Goal: Transaction & Acquisition: Purchase product/service

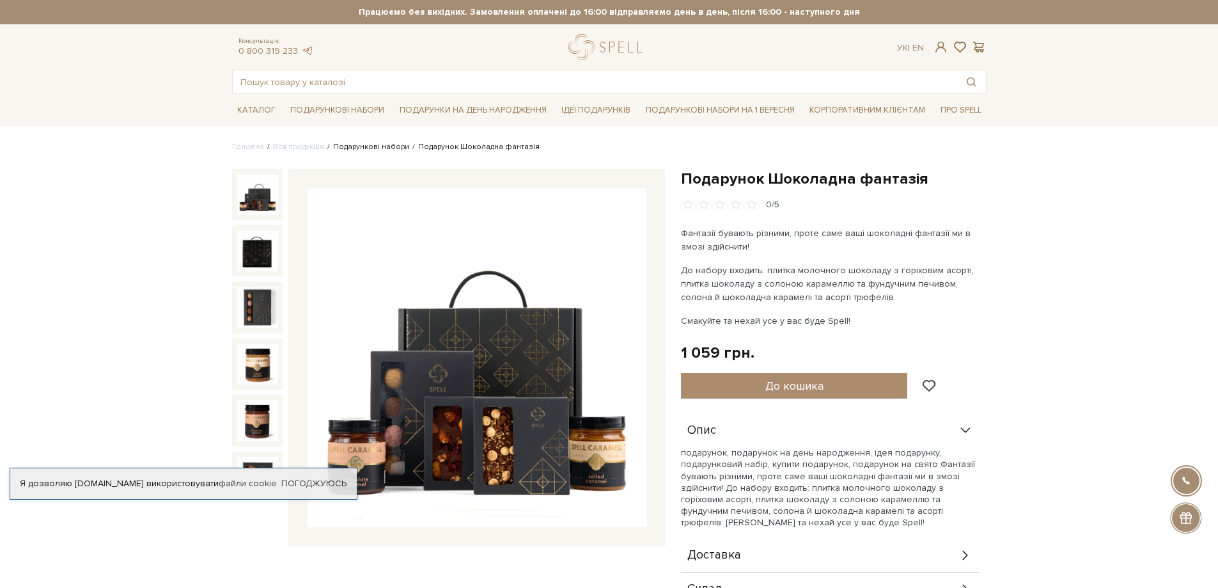
click at [363, 148] on link "Подарункові набори" at bounding box center [371, 147] width 76 height 10
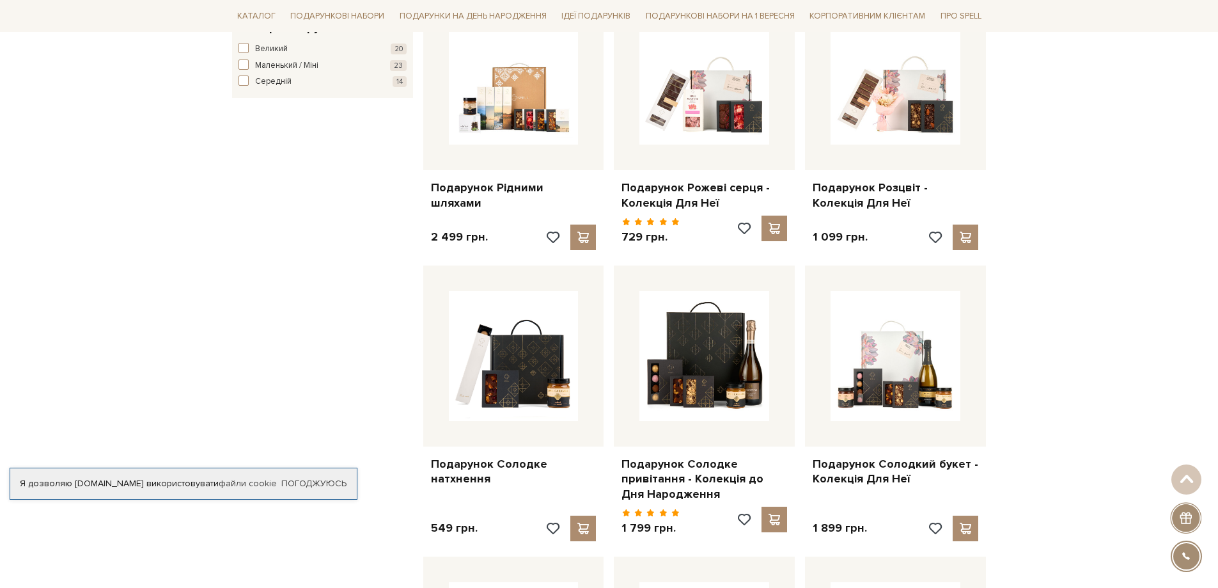
scroll to position [831, 0]
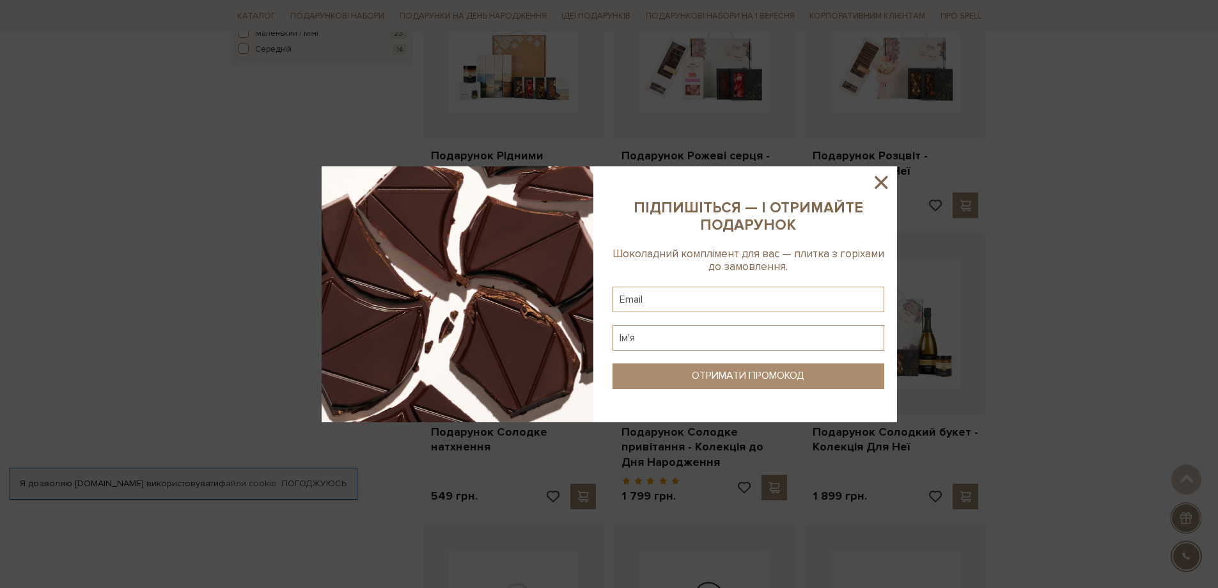
click at [879, 180] on icon at bounding box center [881, 182] width 13 height 13
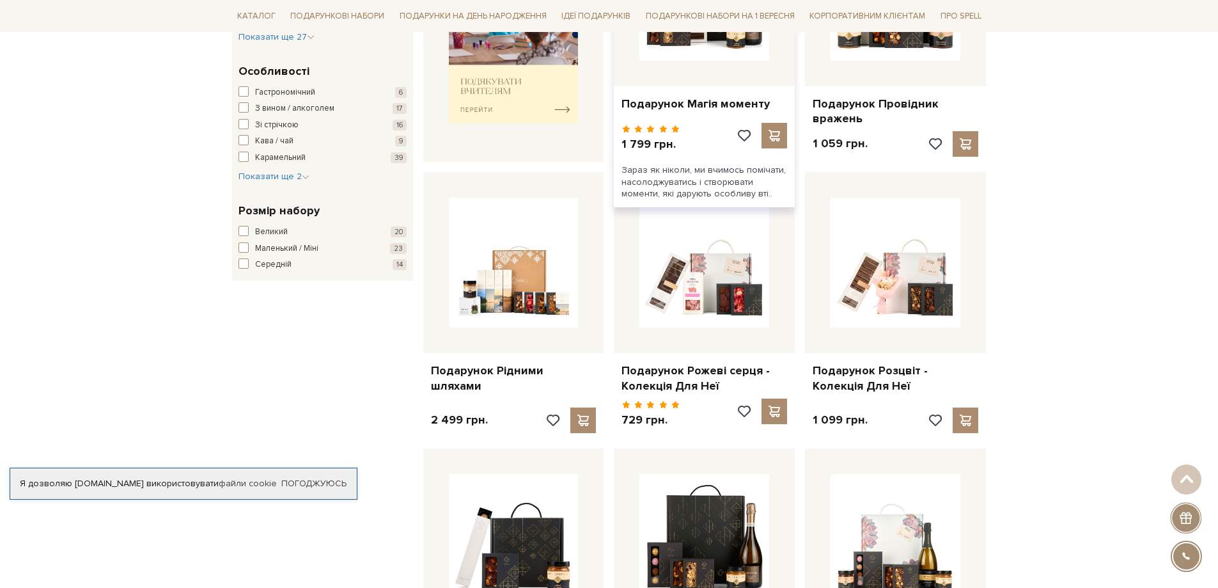
scroll to position [640, 0]
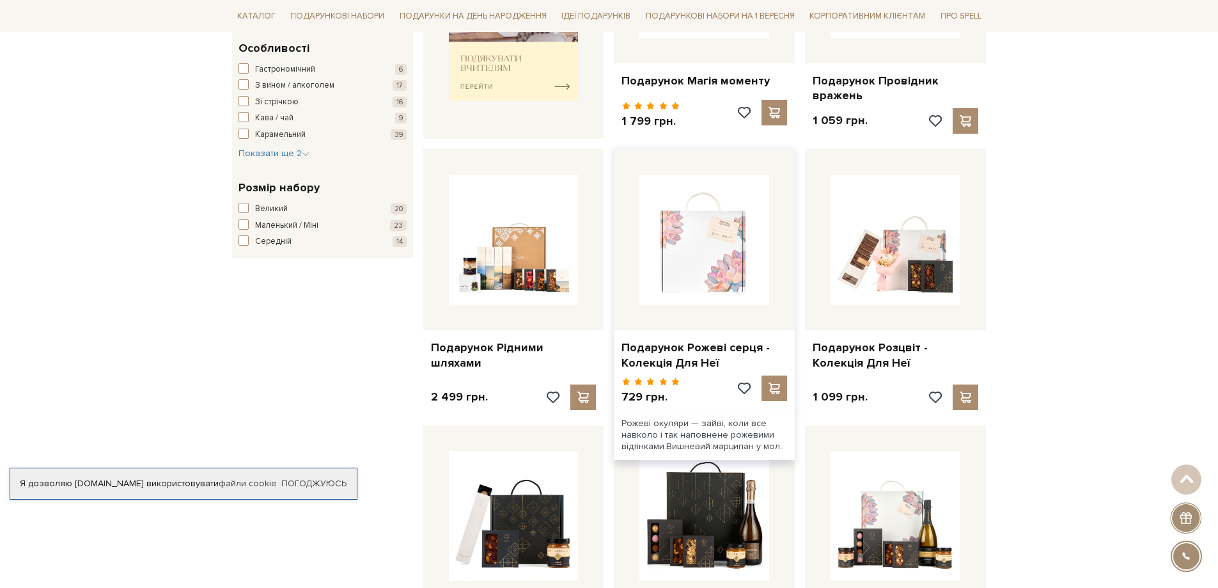
click at [670, 271] on img at bounding box center [705, 240] width 130 height 130
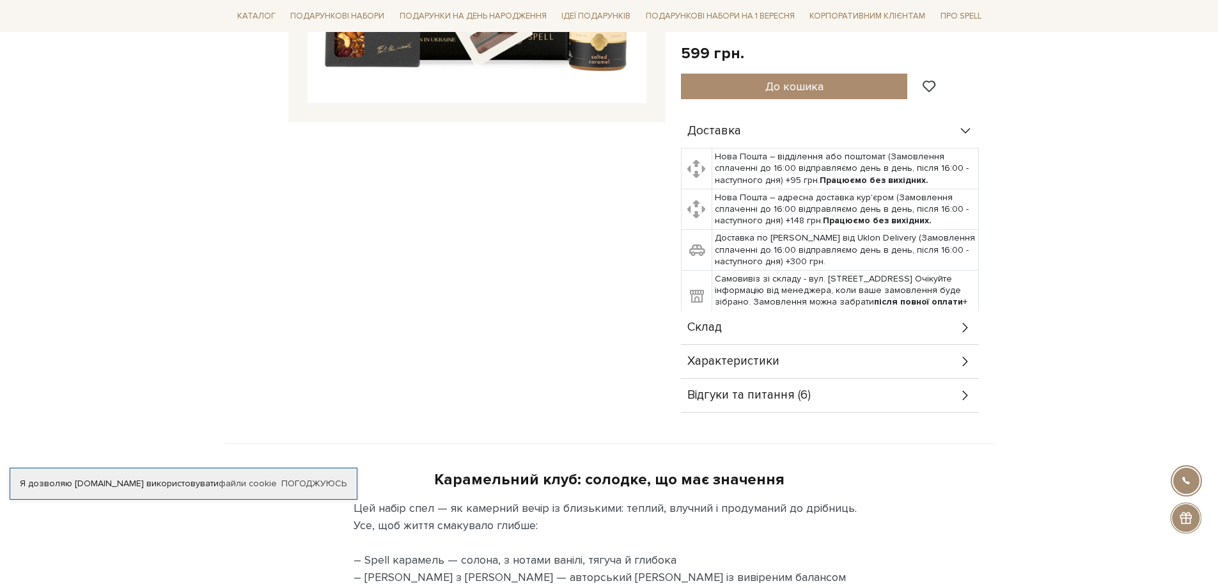
scroll to position [384, 0]
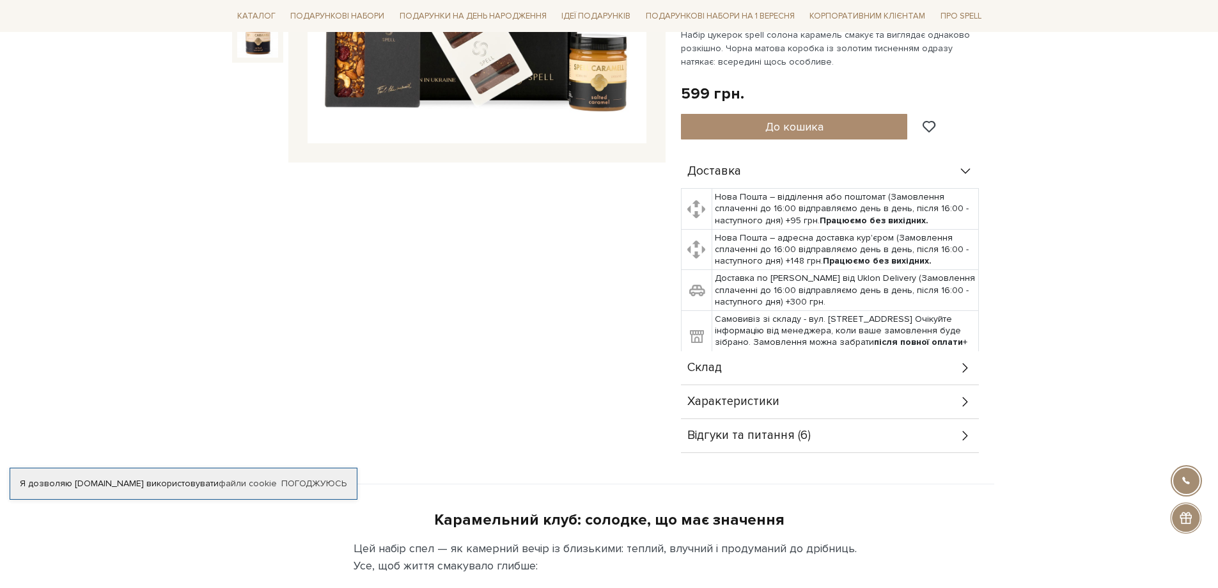
click at [768, 441] on span "Відгуки та питання (6)" at bounding box center [749, 436] width 123 height 12
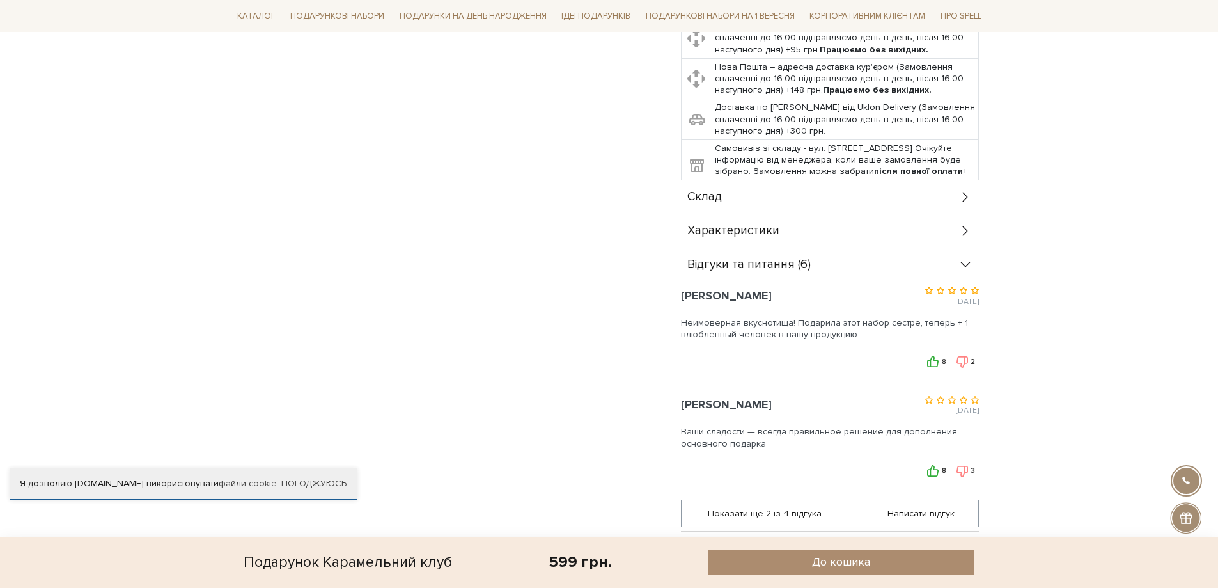
scroll to position [448, 0]
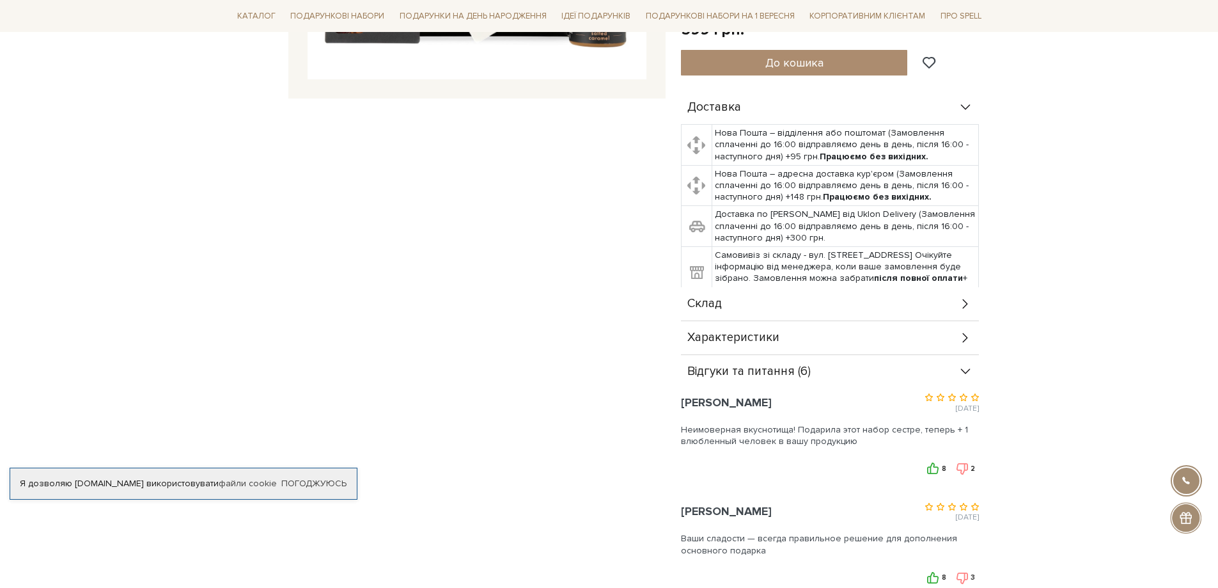
click at [796, 366] on span "Відгуки та питання (6)" at bounding box center [749, 372] width 123 height 12
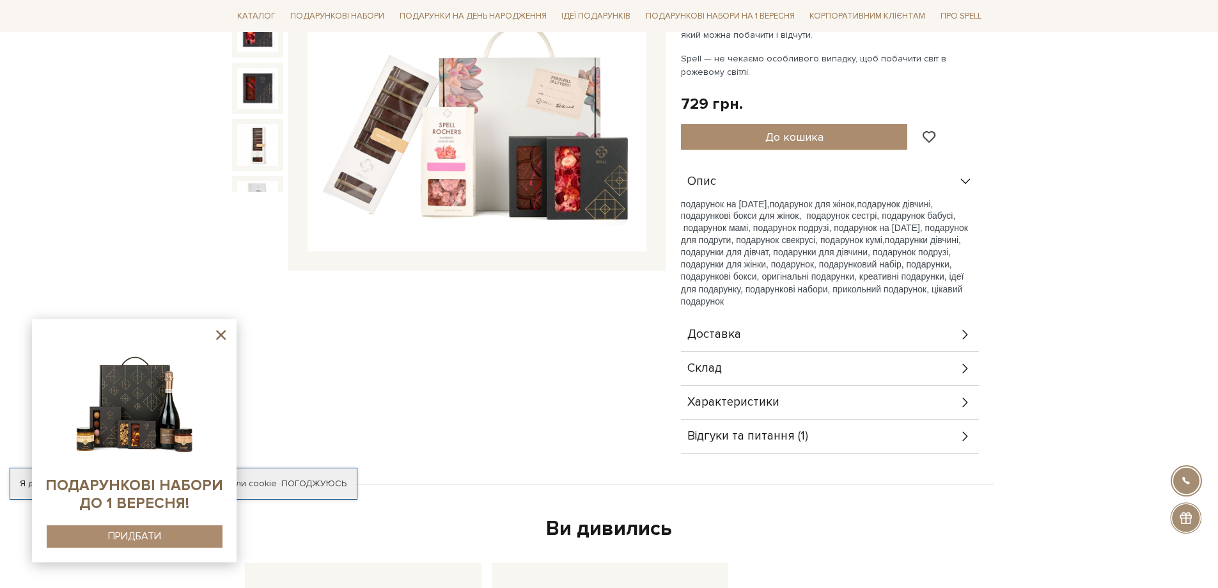
scroll to position [448, 0]
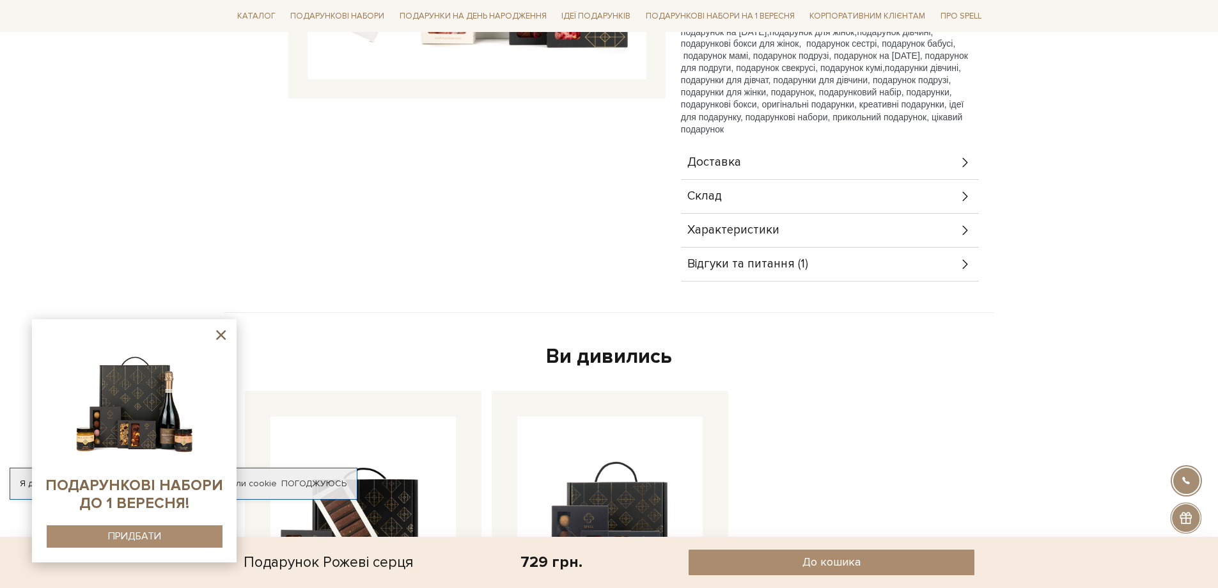
click at [799, 258] on span "Відгуки та питання (1)" at bounding box center [748, 264] width 121 height 12
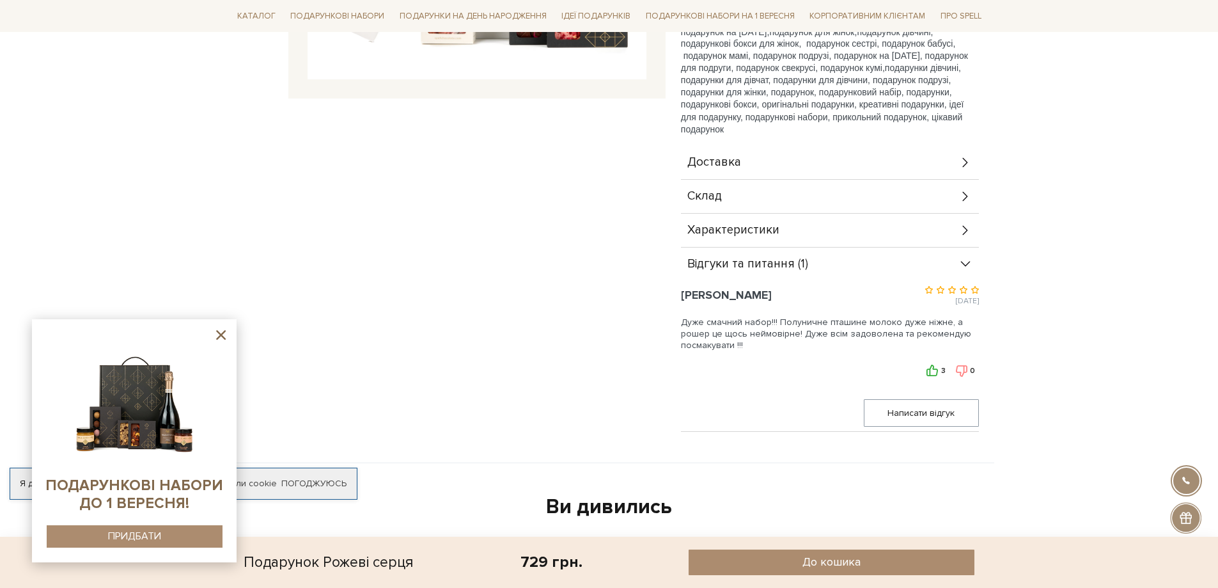
click at [775, 265] on span "Відгуки та питання (1)" at bounding box center [748, 264] width 121 height 12
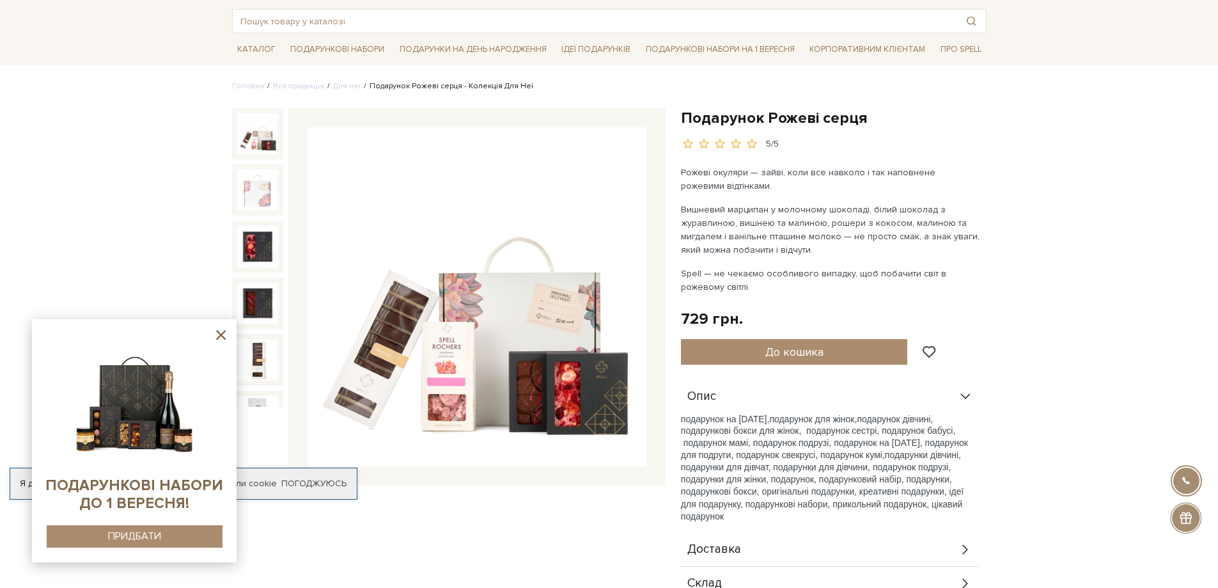
scroll to position [64, 0]
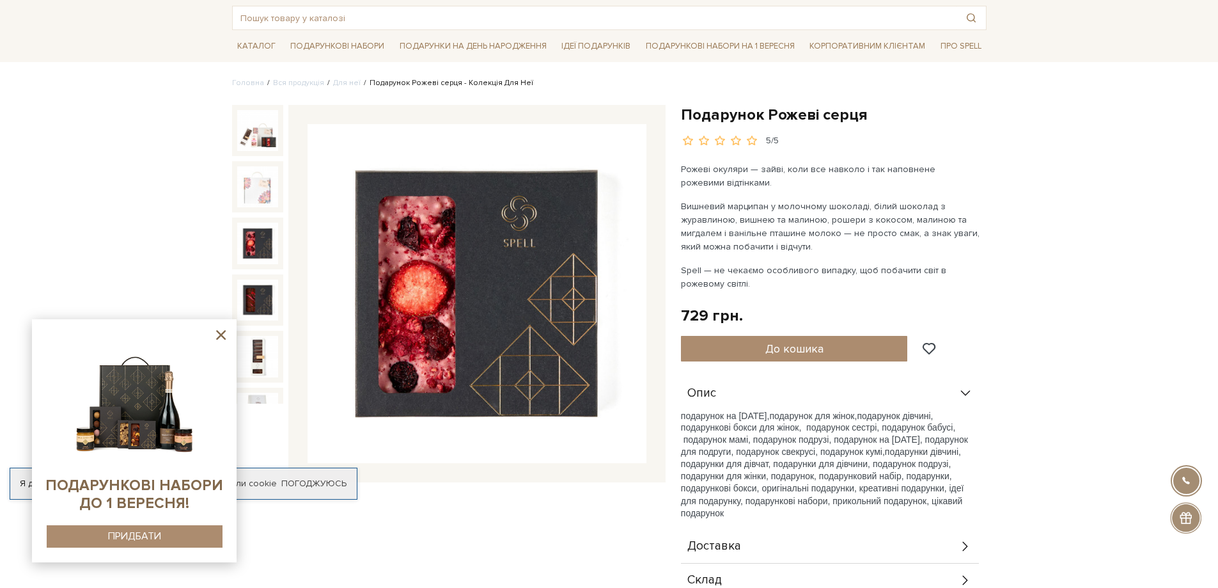
click at [253, 230] on img at bounding box center [257, 243] width 41 height 41
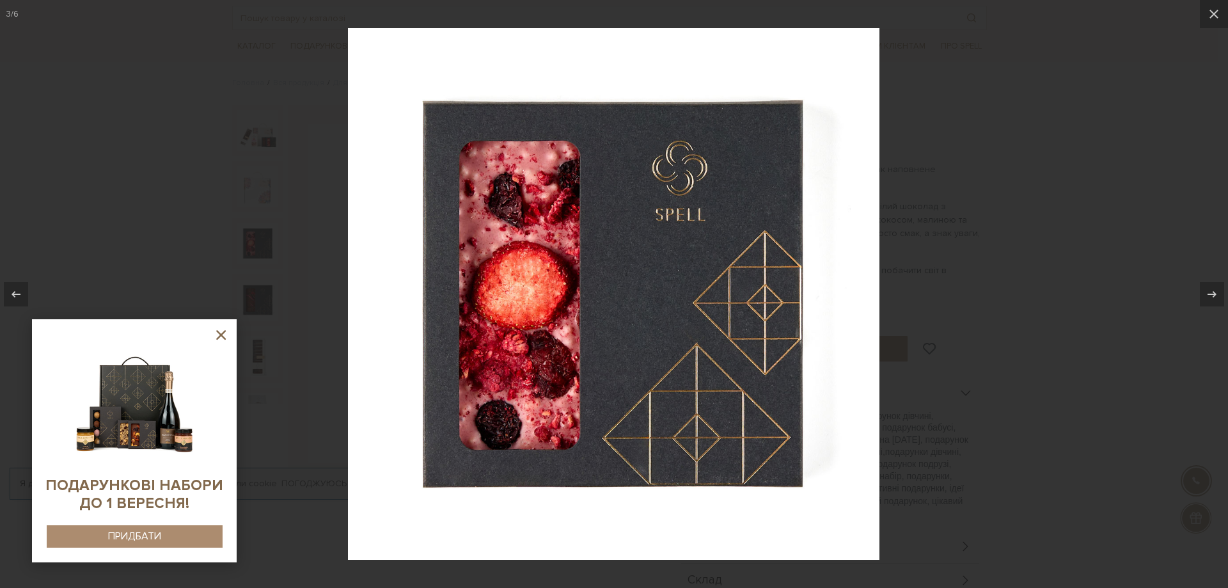
click at [223, 331] on icon at bounding box center [221, 335] width 16 height 16
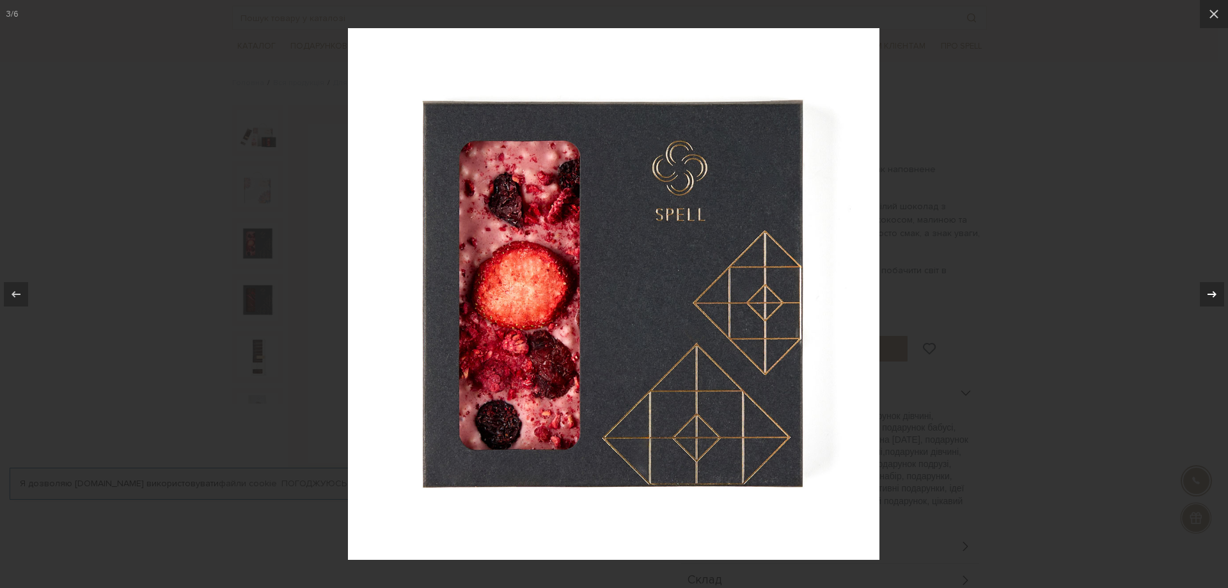
click at [1218, 294] on icon at bounding box center [1211, 294] width 15 height 15
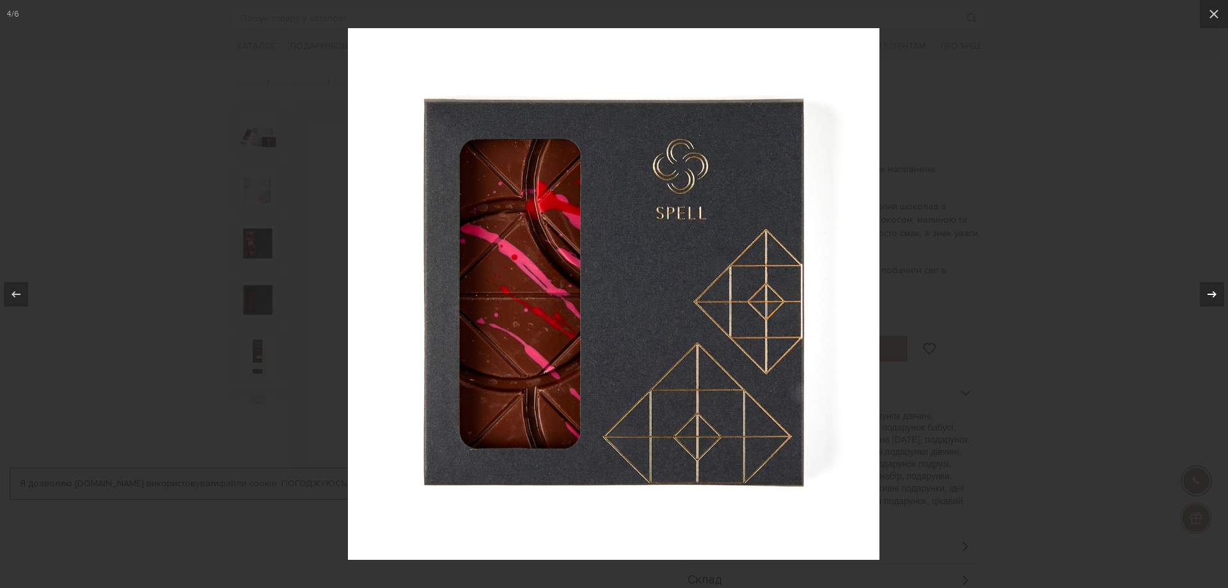
click at [1218, 294] on icon at bounding box center [1211, 294] width 15 height 15
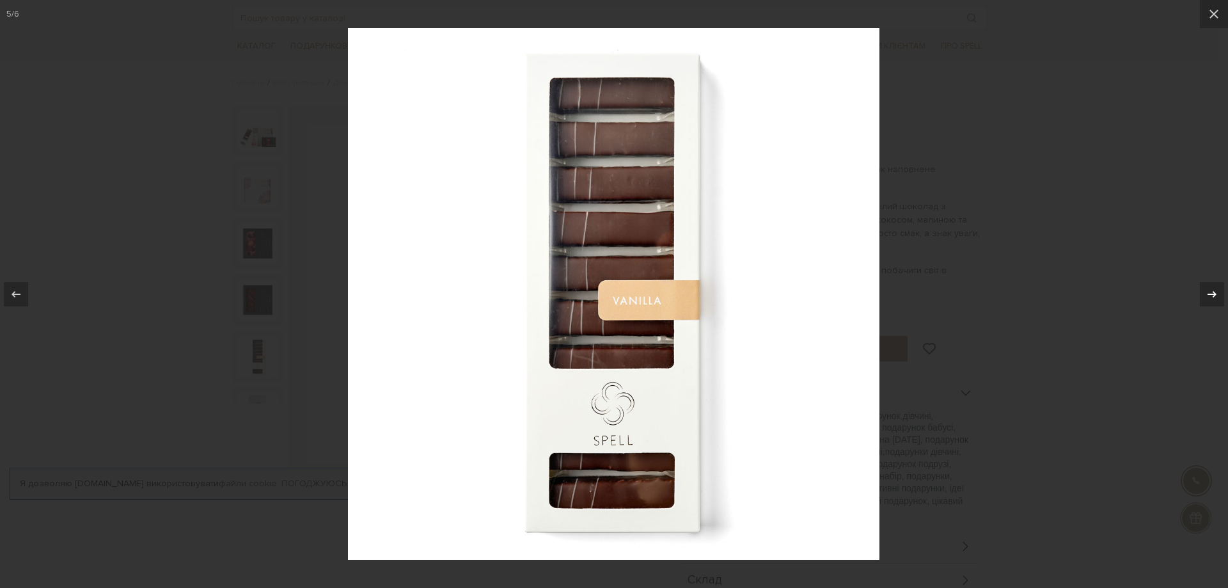
click at [1218, 294] on icon at bounding box center [1211, 294] width 15 height 15
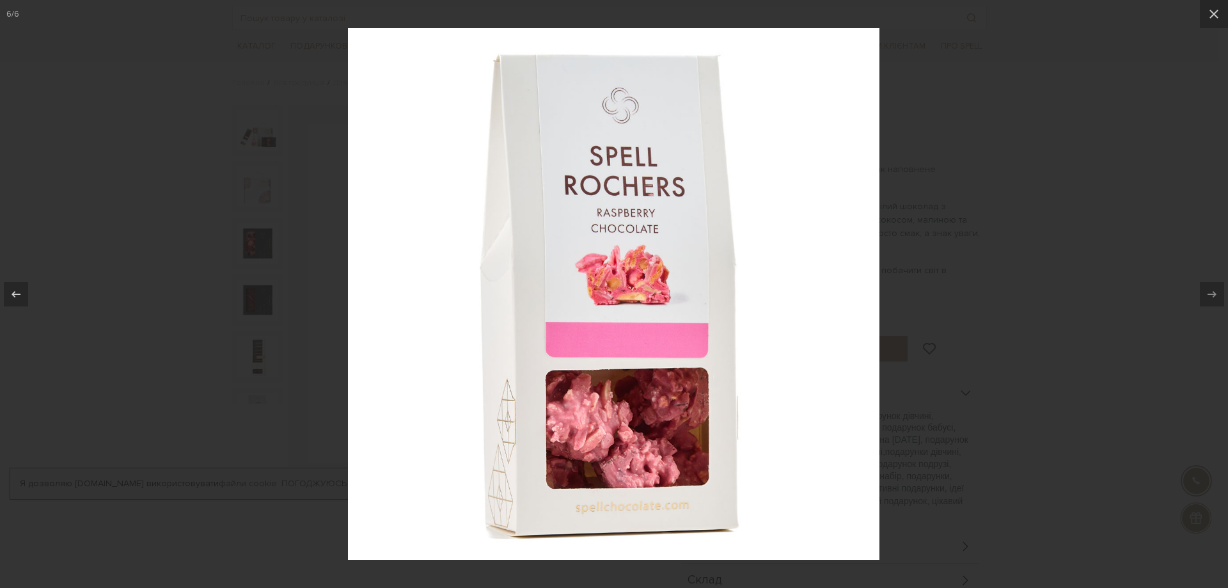
click at [1081, 259] on div at bounding box center [614, 294] width 1228 height 588
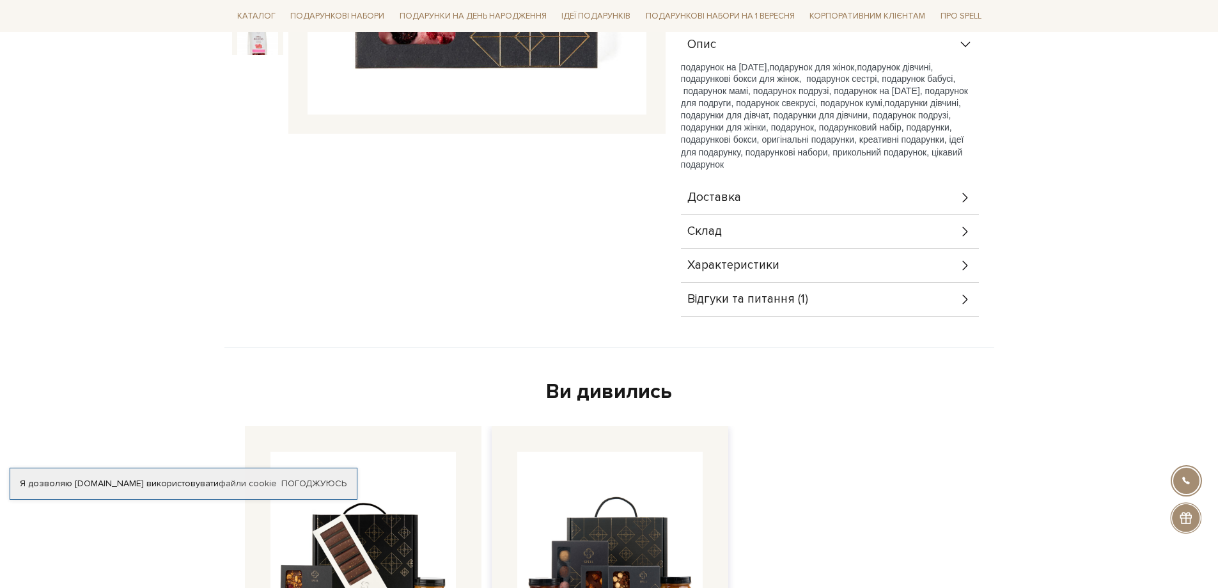
scroll to position [384, 0]
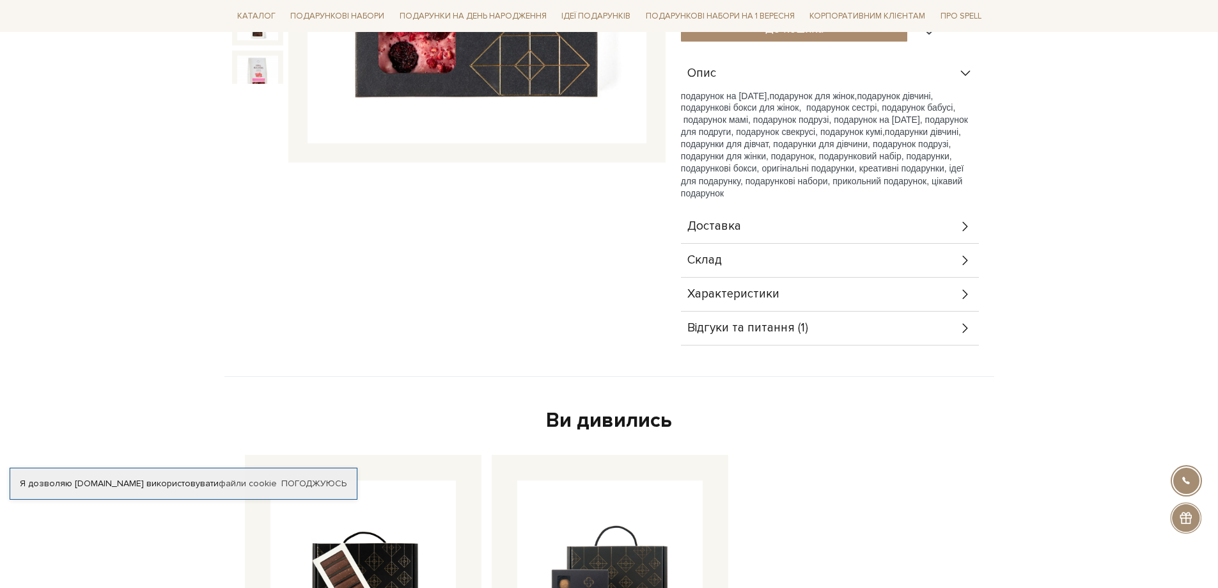
click at [730, 297] on span "Характеристики" at bounding box center [734, 294] width 92 height 12
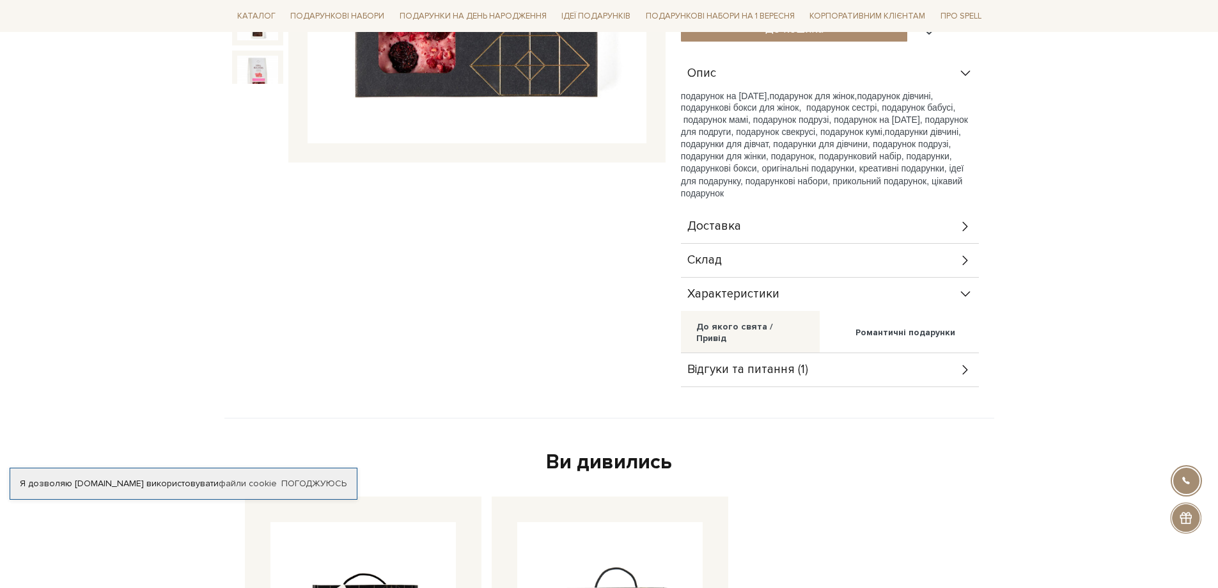
click at [752, 290] on span "Характеристики" at bounding box center [734, 294] width 92 height 12
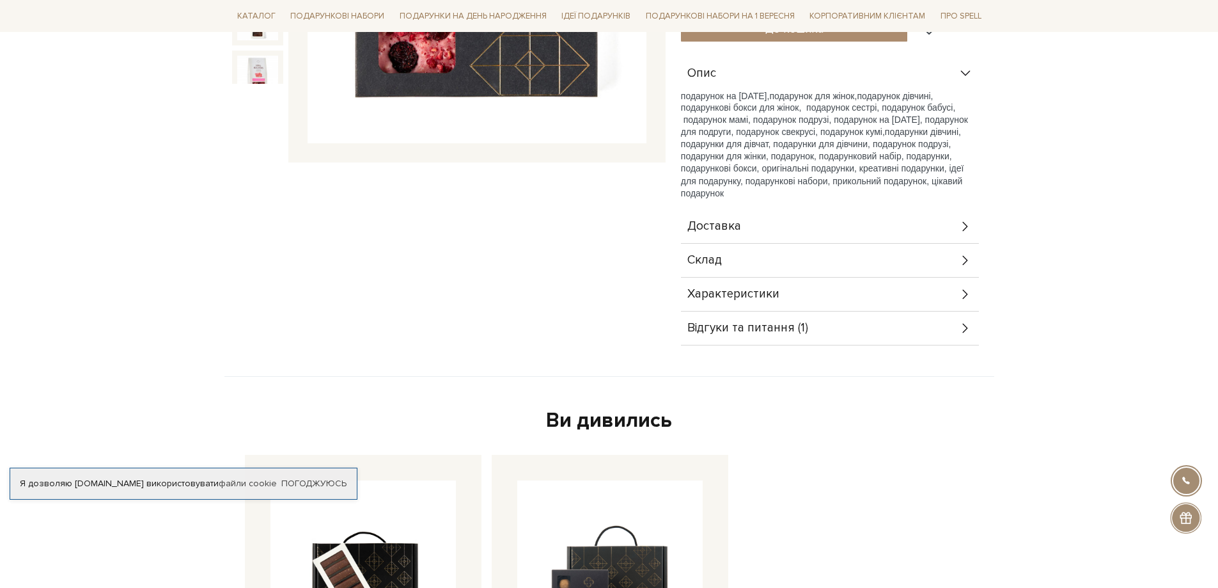
click at [743, 259] on div "Склад" at bounding box center [830, 260] width 298 height 33
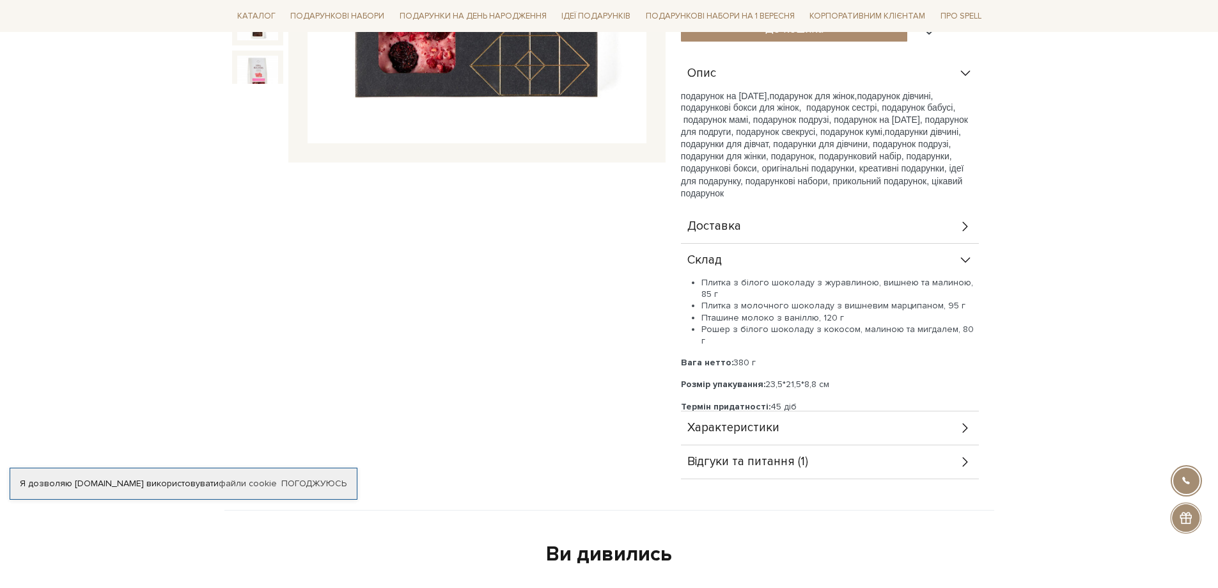
click at [739, 258] on div "Склад" at bounding box center [830, 260] width 298 height 33
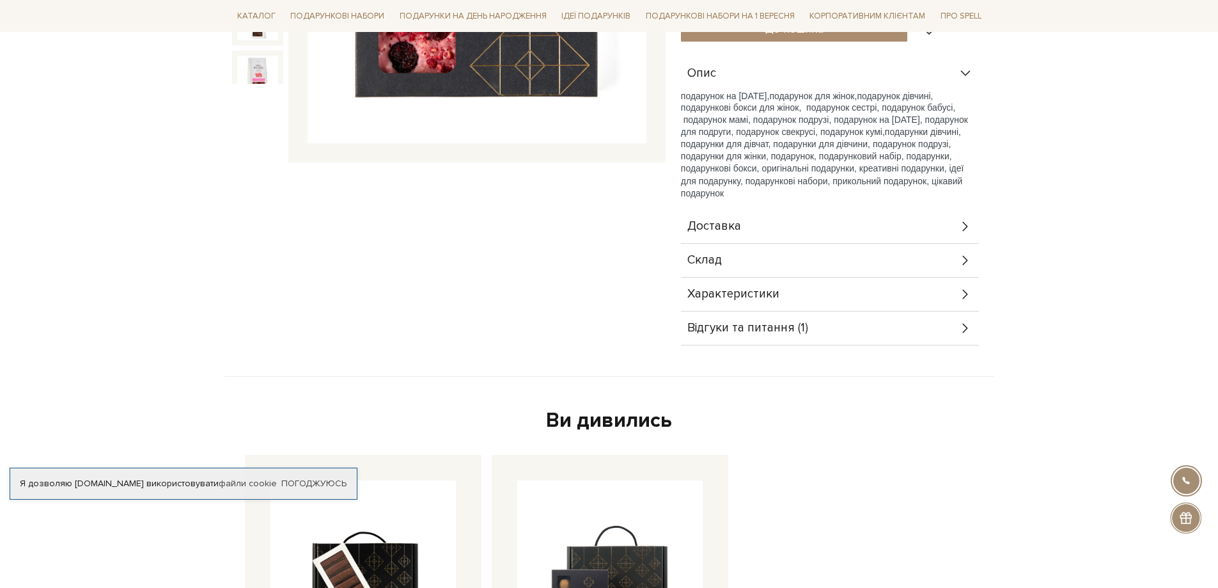
drag, startPoint x: 768, startPoint y: 221, endPoint x: 757, endPoint y: 221, distance: 10.3
click at [767, 221] on div "Доставка" at bounding box center [830, 226] width 298 height 33
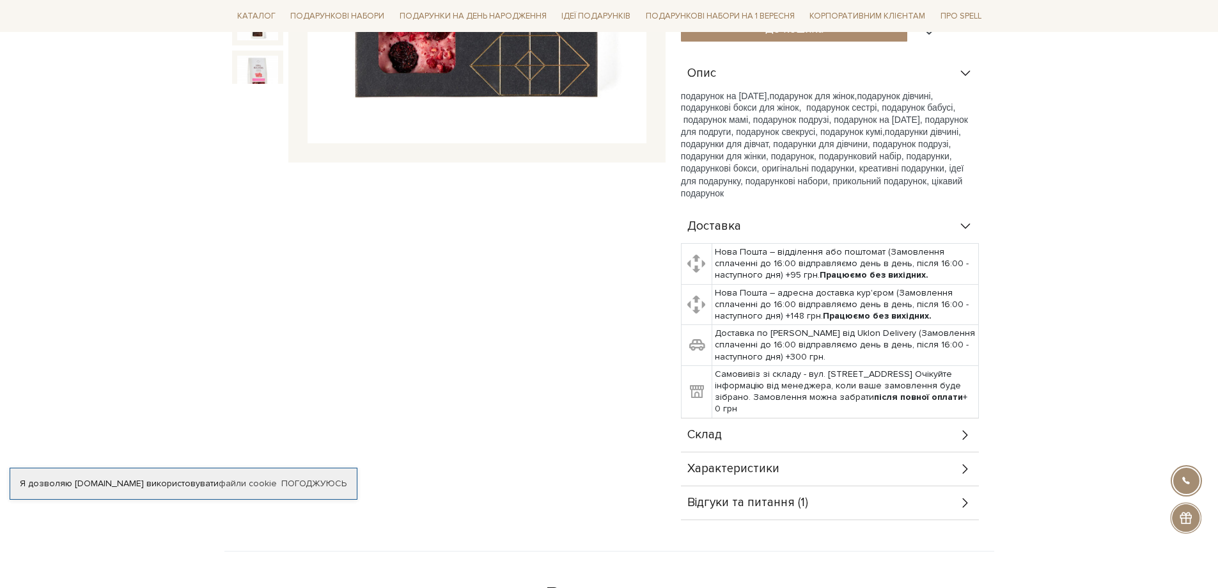
click at [753, 221] on div "Доставка" at bounding box center [830, 226] width 298 height 33
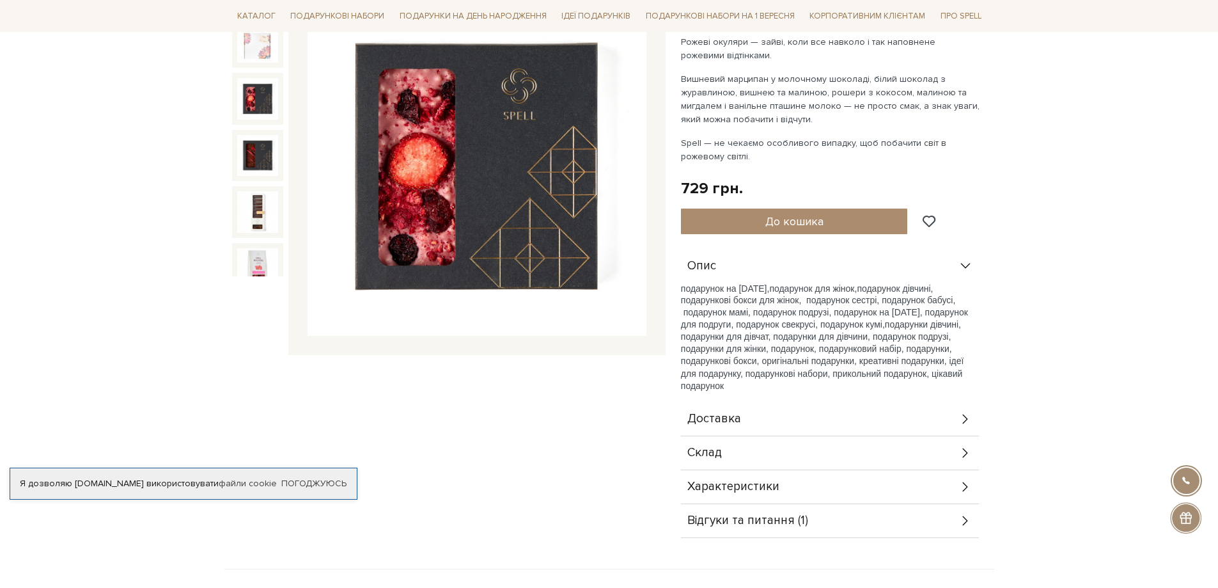
scroll to position [192, 0]
click at [757, 418] on div "Доставка" at bounding box center [830, 418] width 298 height 33
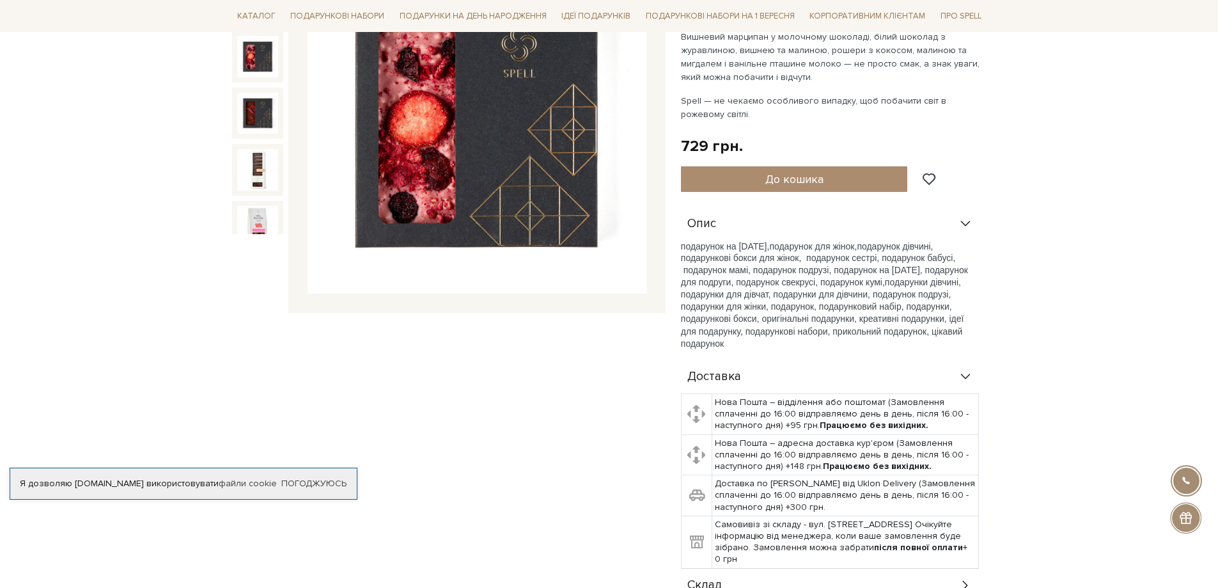
scroll to position [256, 0]
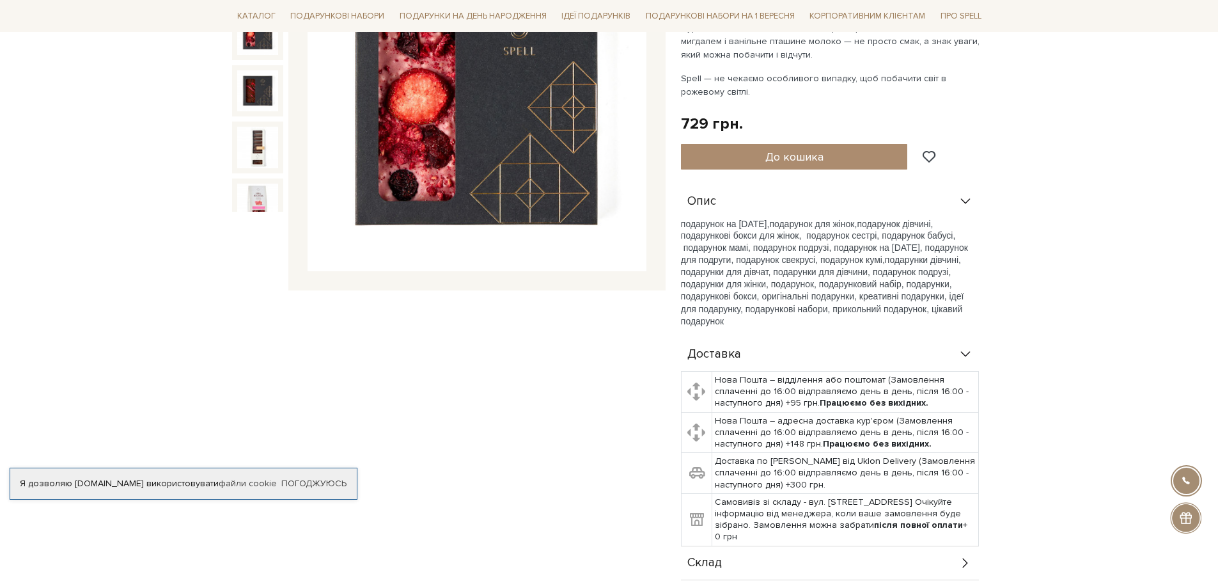
click at [759, 349] on div "Доставка" at bounding box center [830, 354] width 298 height 33
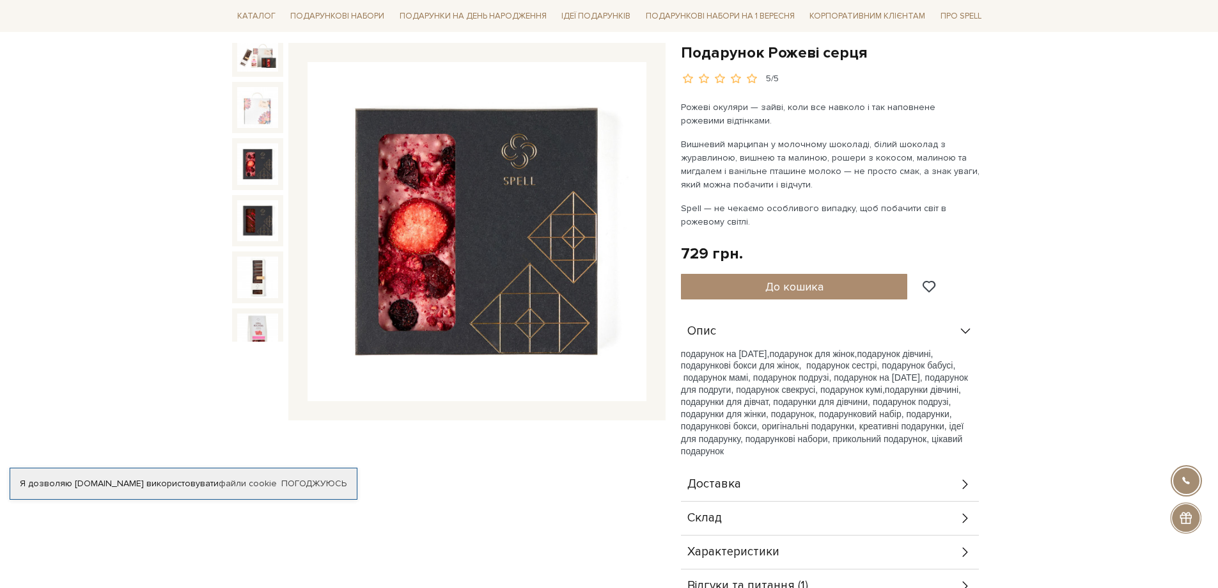
scroll to position [64, 0]
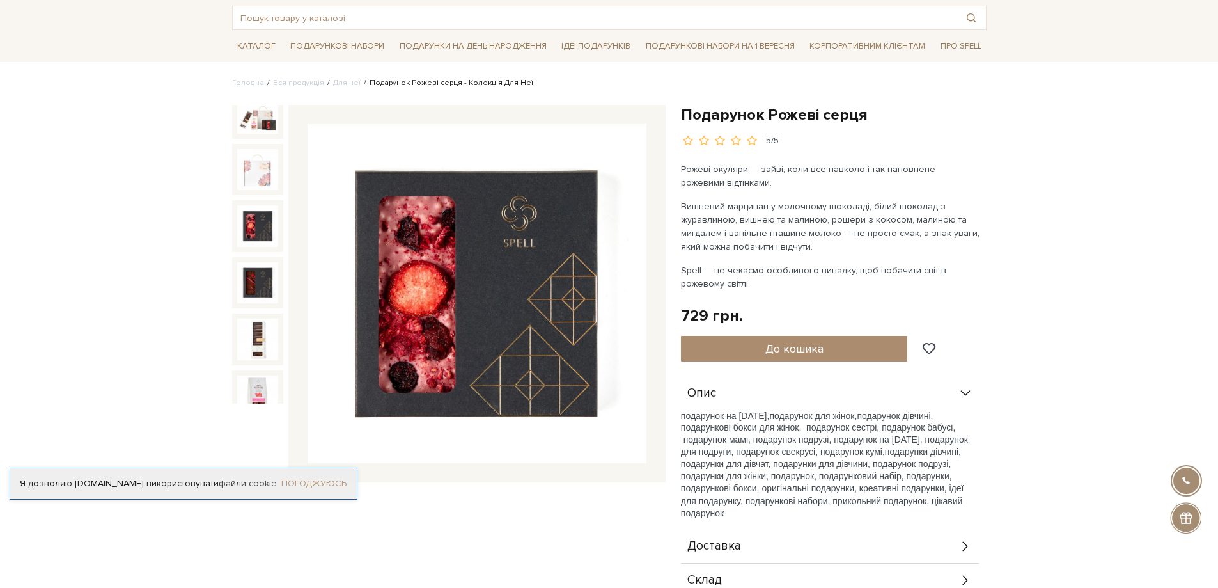
click at [326, 480] on link "Погоджуюсь" at bounding box center [313, 484] width 65 height 12
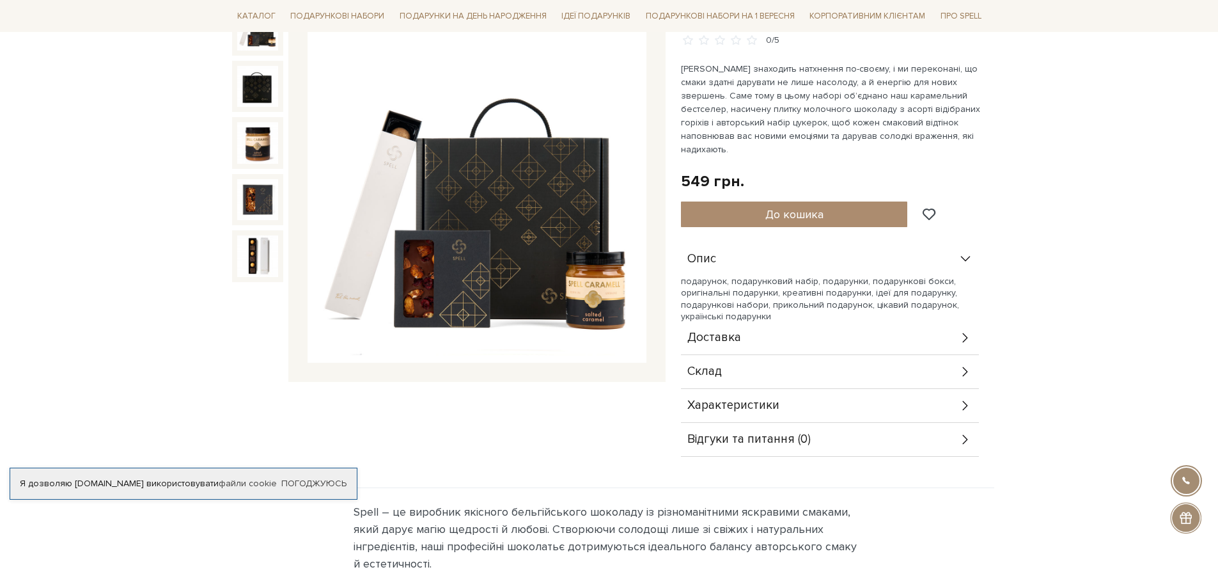
scroll to position [192, 0]
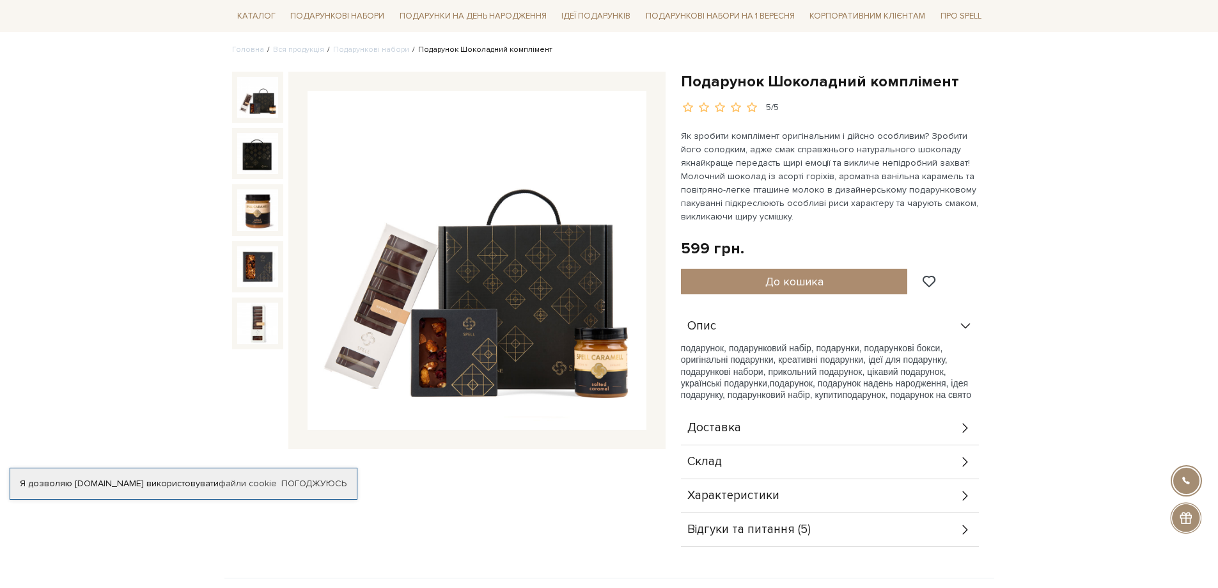
scroll to position [128, 0]
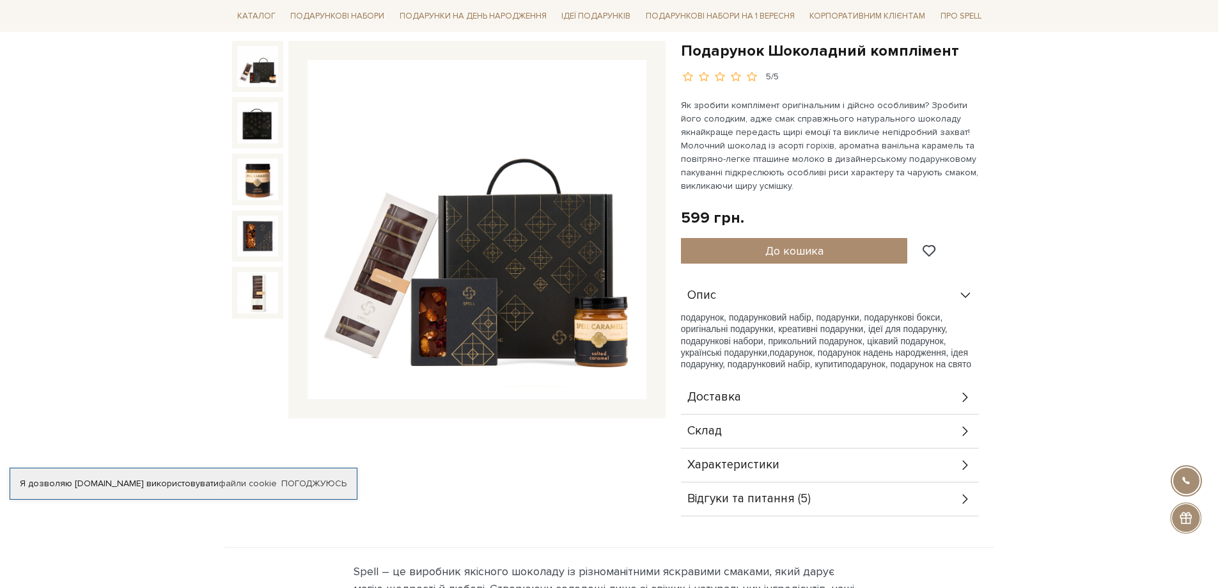
click at [741, 507] on div "Відгуки та питання (5)" at bounding box center [830, 498] width 298 height 33
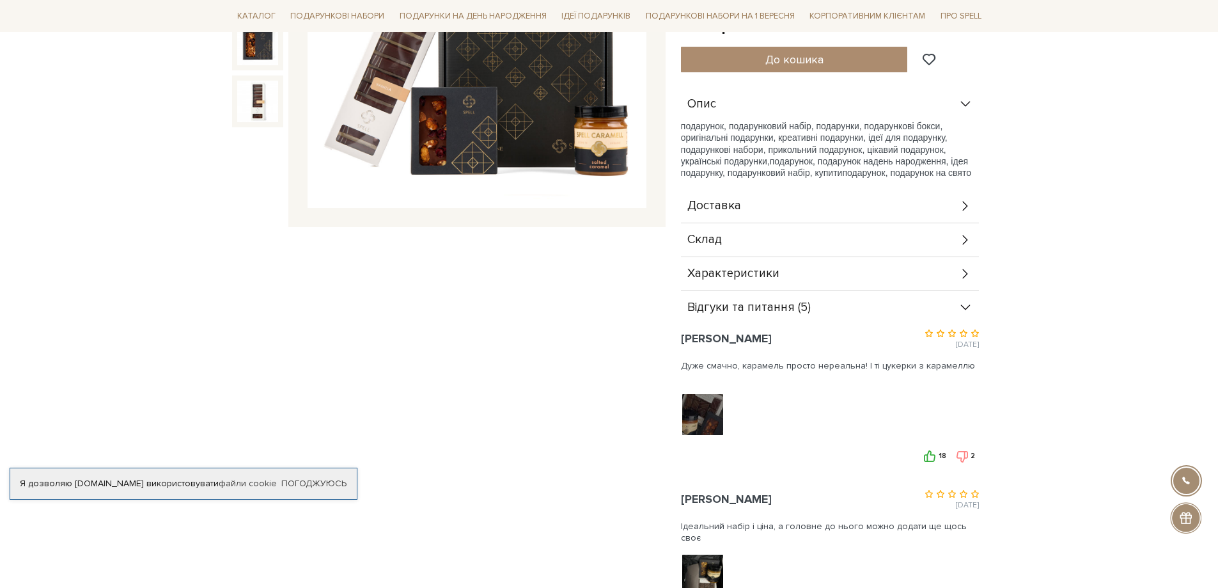
scroll to position [320, 0]
click at [755, 307] on span "Відгуки та питання (5)" at bounding box center [749, 307] width 123 height 12
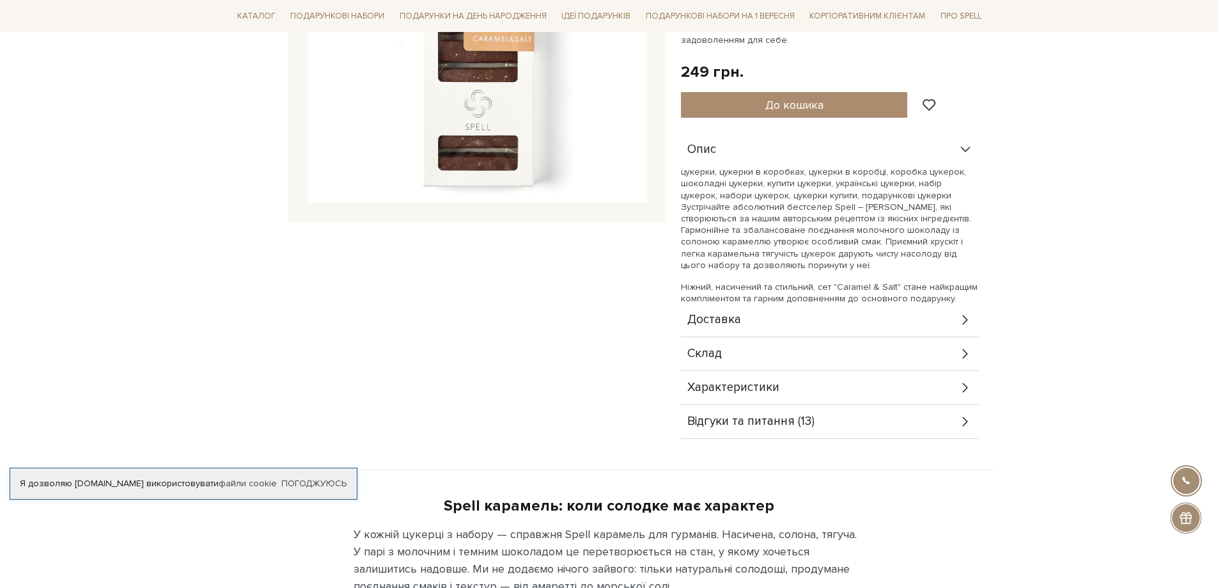
scroll to position [384, 0]
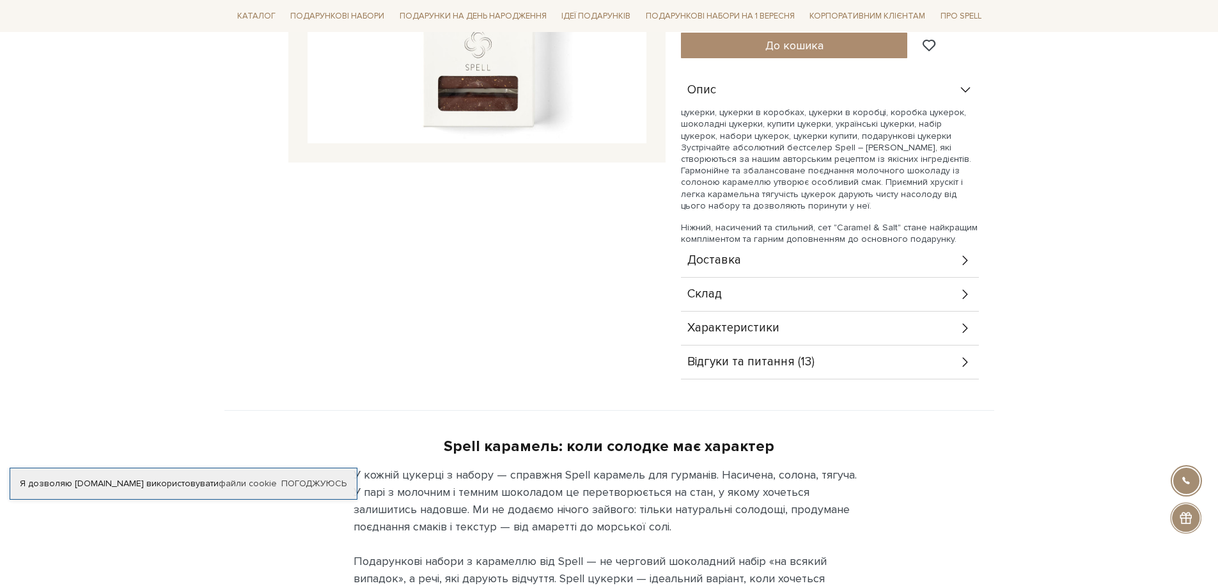
click at [748, 315] on div "Характеристики" at bounding box center [830, 327] width 298 height 33
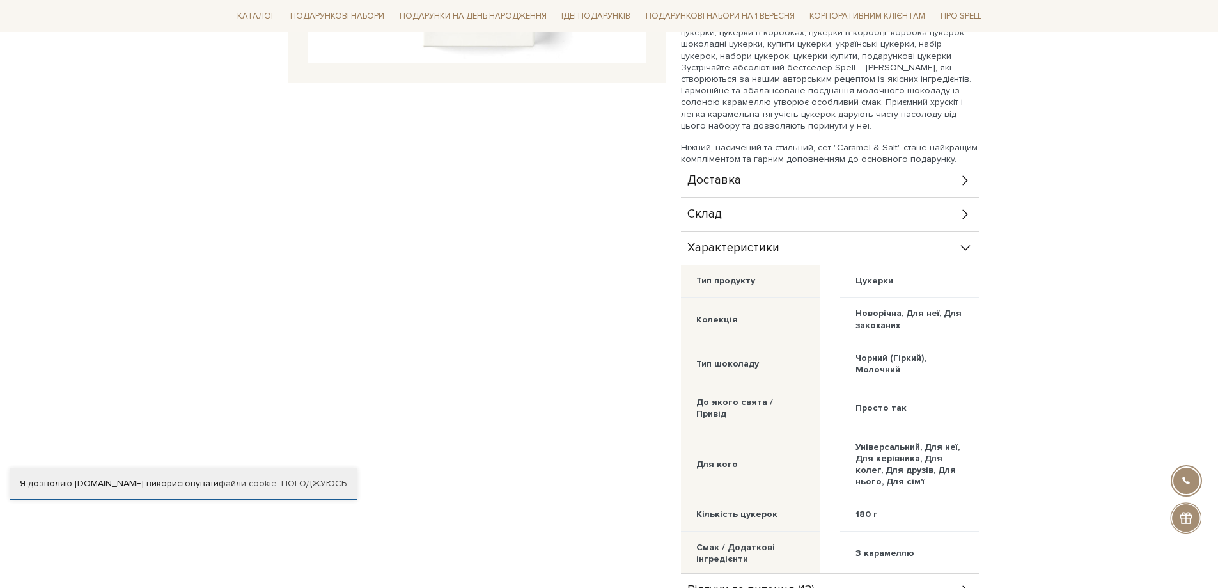
scroll to position [640, 0]
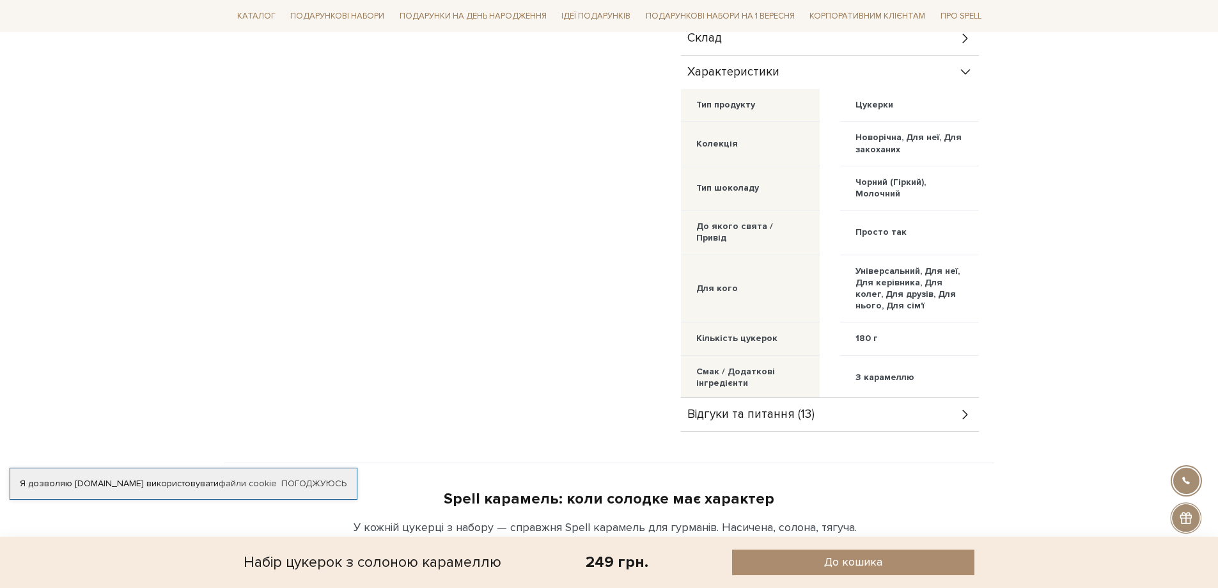
click at [748, 406] on div "Відгуки та питання (13)" at bounding box center [830, 414] width 298 height 33
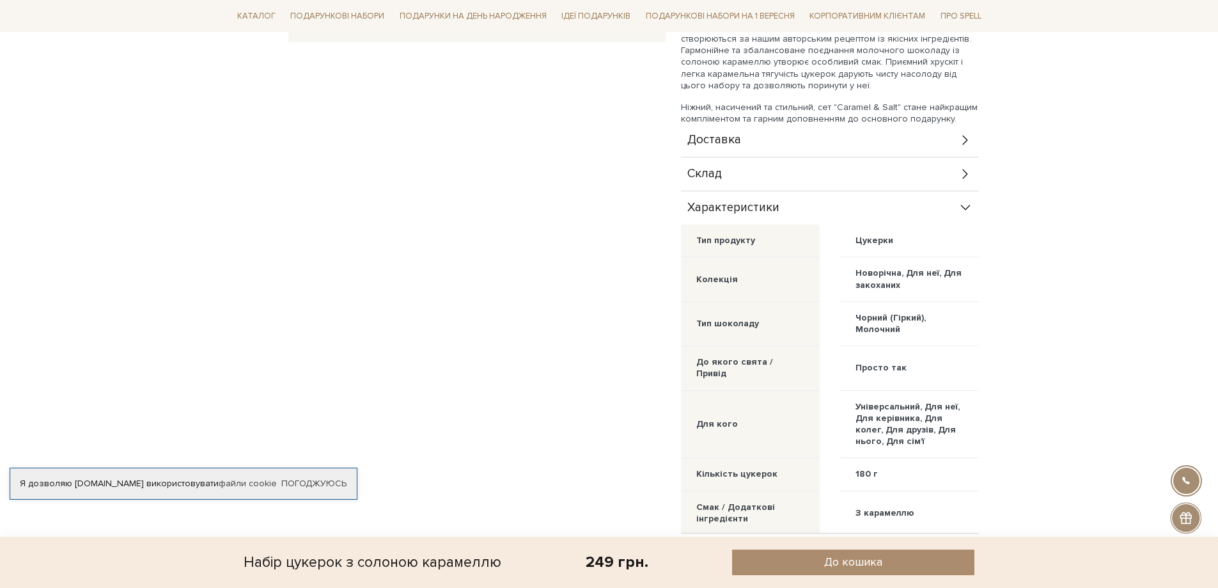
scroll to position [384, 0]
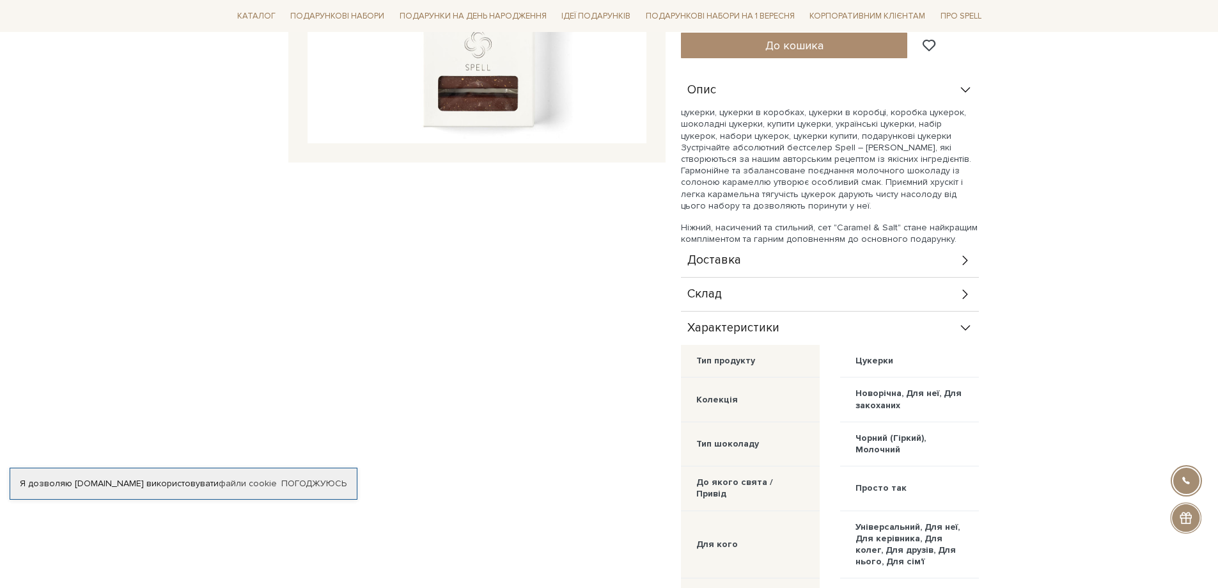
click at [772, 323] on span "Характеристики" at bounding box center [734, 328] width 92 height 12
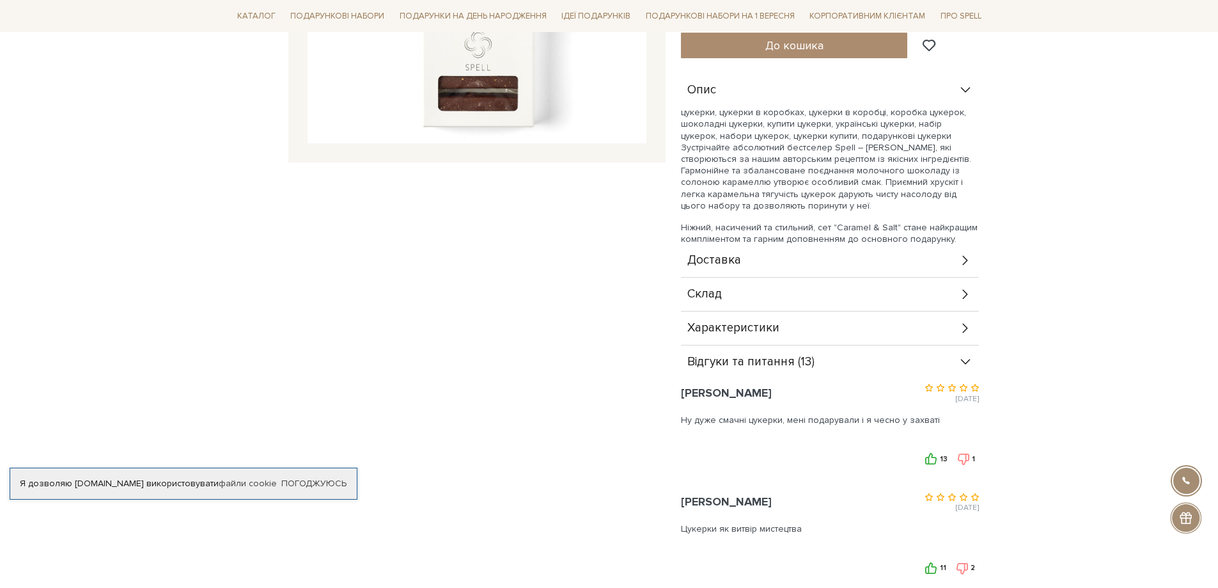
click at [780, 357] on span "Відгуки та питання (13)" at bounding box center [751, 362] width 127 height 12
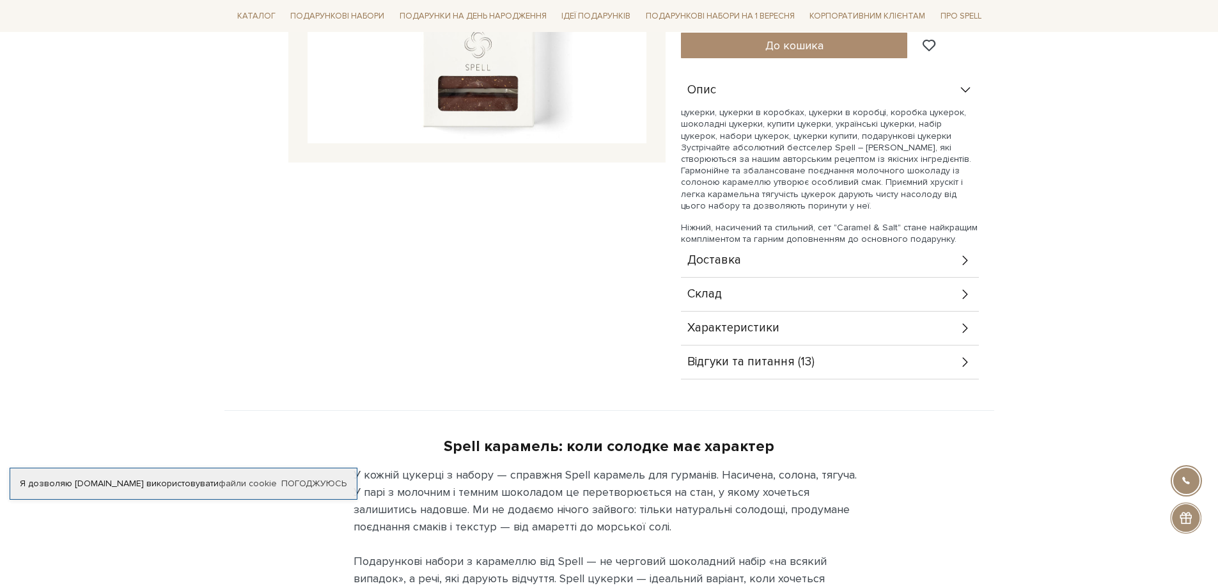
click at [771, 295] on div "Склад" at bounding box center [830, 294] width 298 height 33
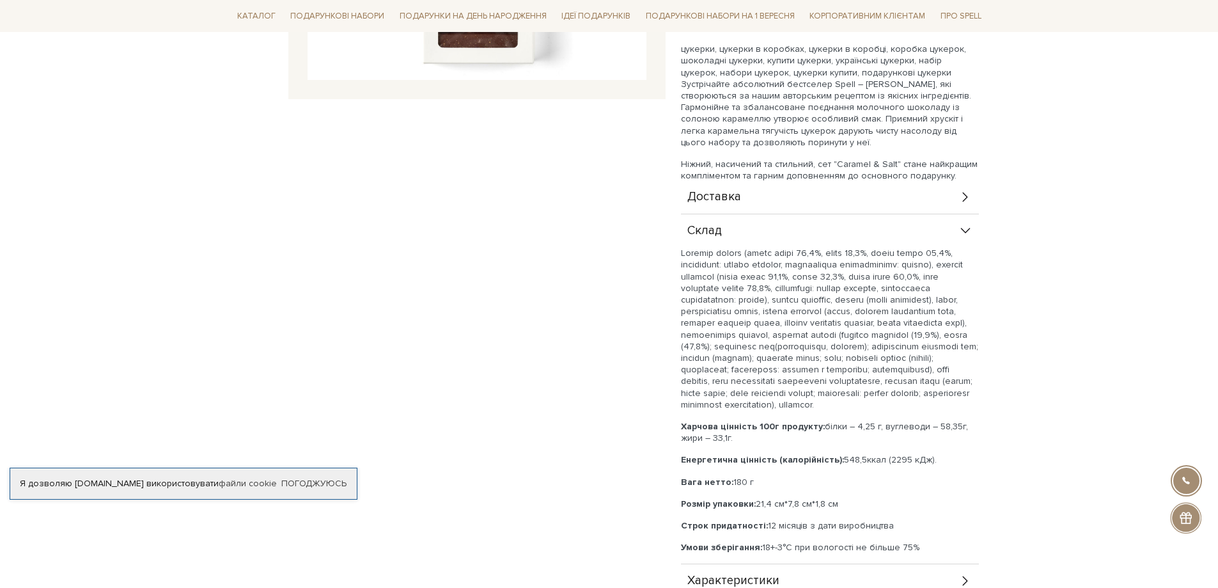
scroll to position [448, 0]
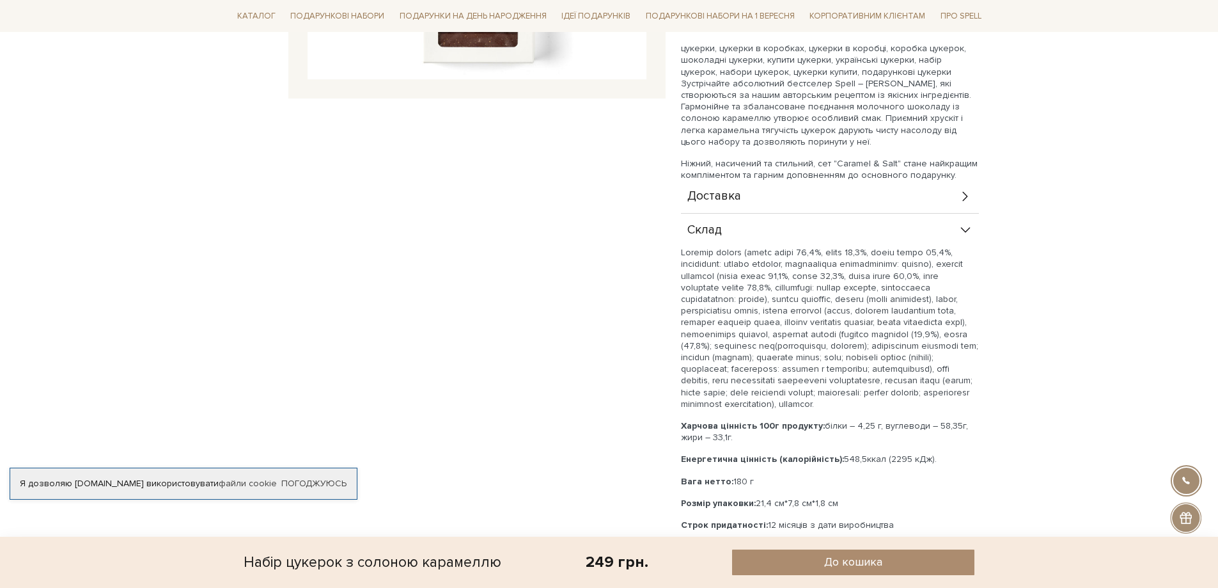
click at [762, 232] on div "Склад" at bounding box center [830, 230] width 298 height 33
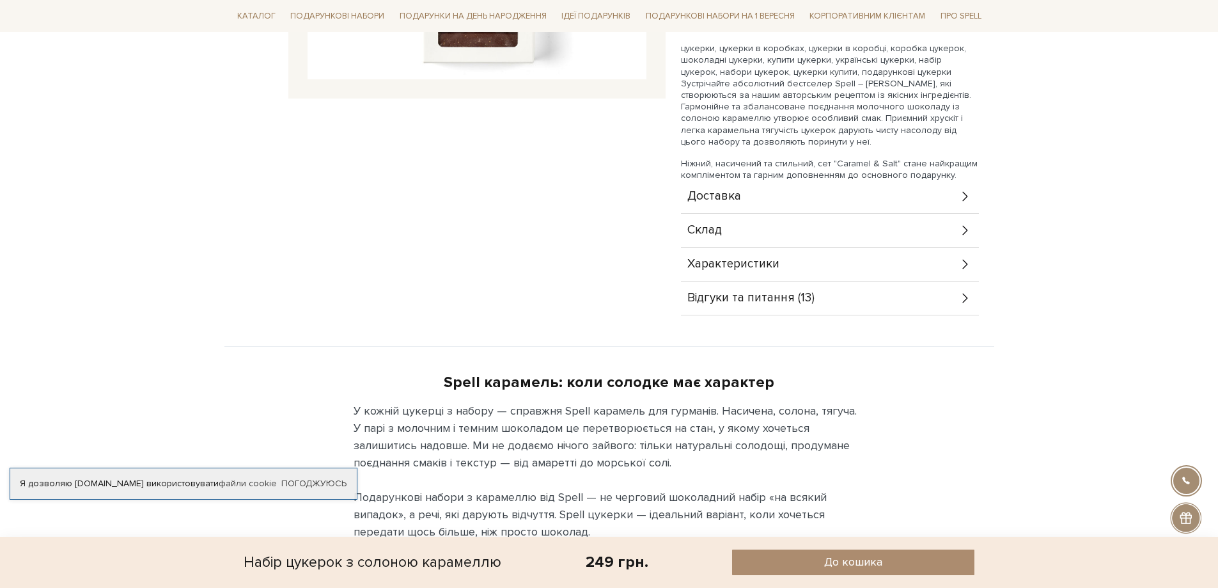
click at [764, 203] on div "Доставка" at bounding box center [830, 196] width 298 height 33
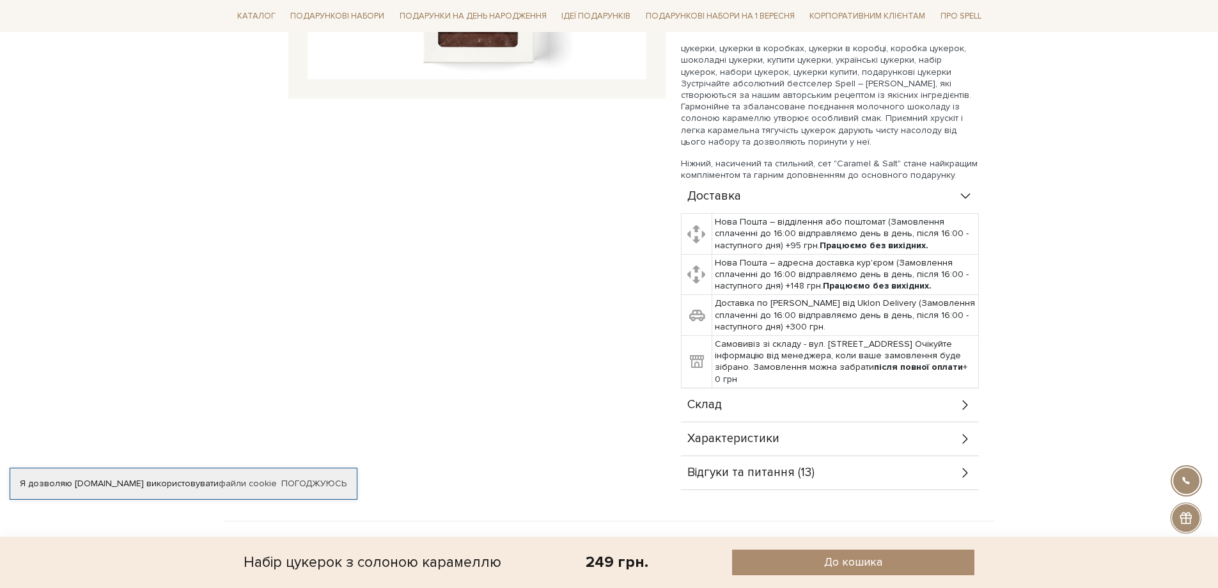
click at [763, 198] on div "Доставка" at bounding box center [830, 196] width 298 height 33
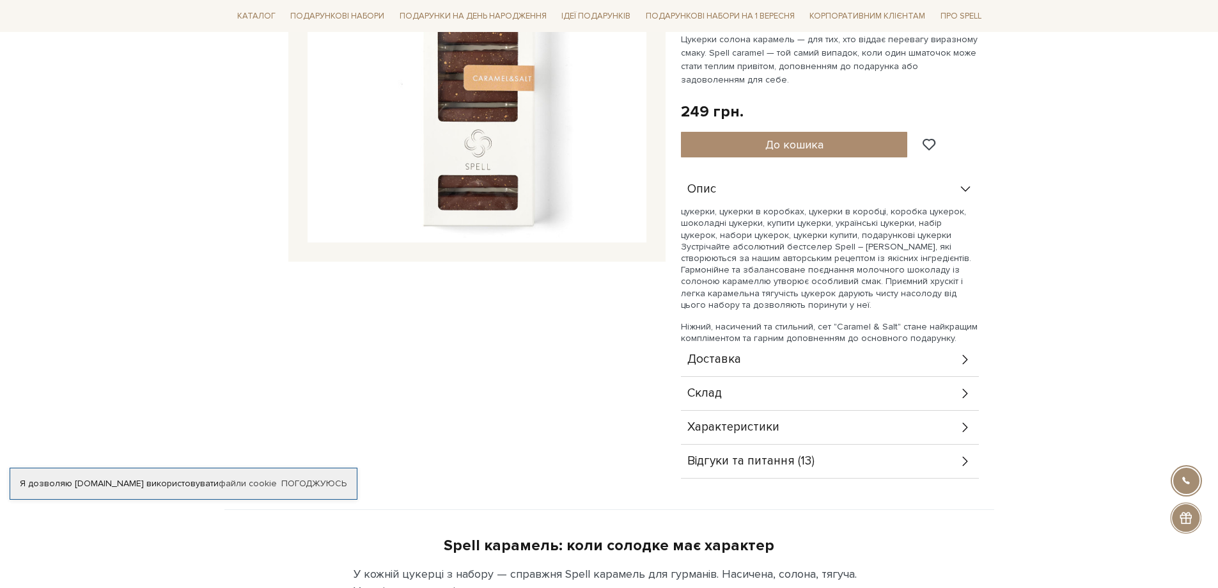
scroll to position [192, 0]
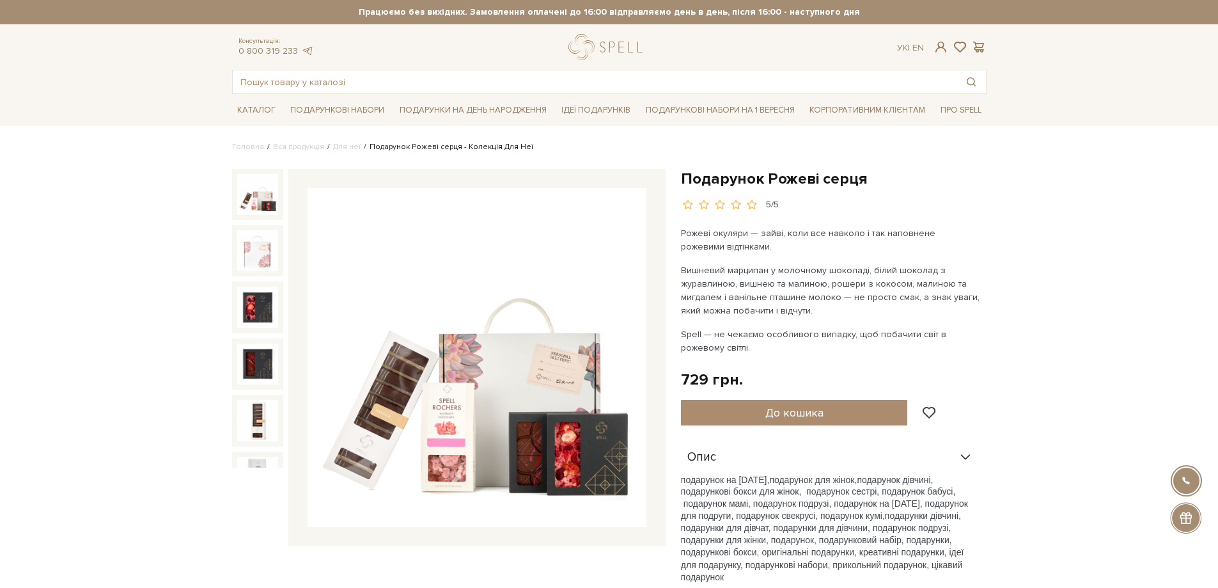
click at [553, 354] on img at bounding box center [477, 357] width 339 height 339
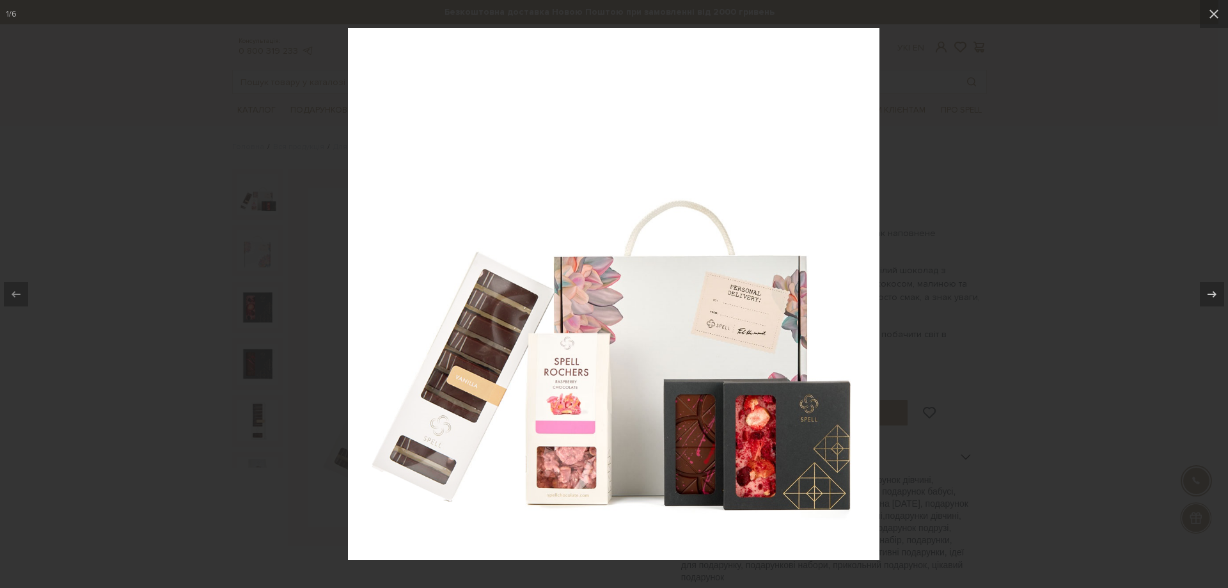
click at [1014, 349] on div at bounding box center [614, 294] width 1228 height 588
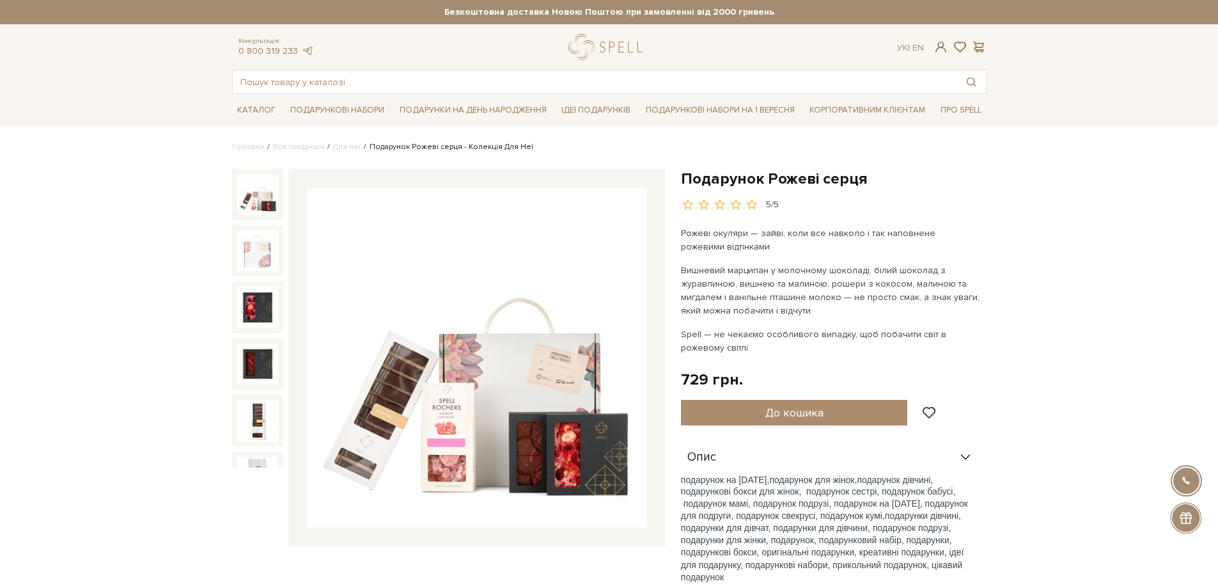
click at [525, 345] on img at bounding box center [477, 357] width 339 height 339
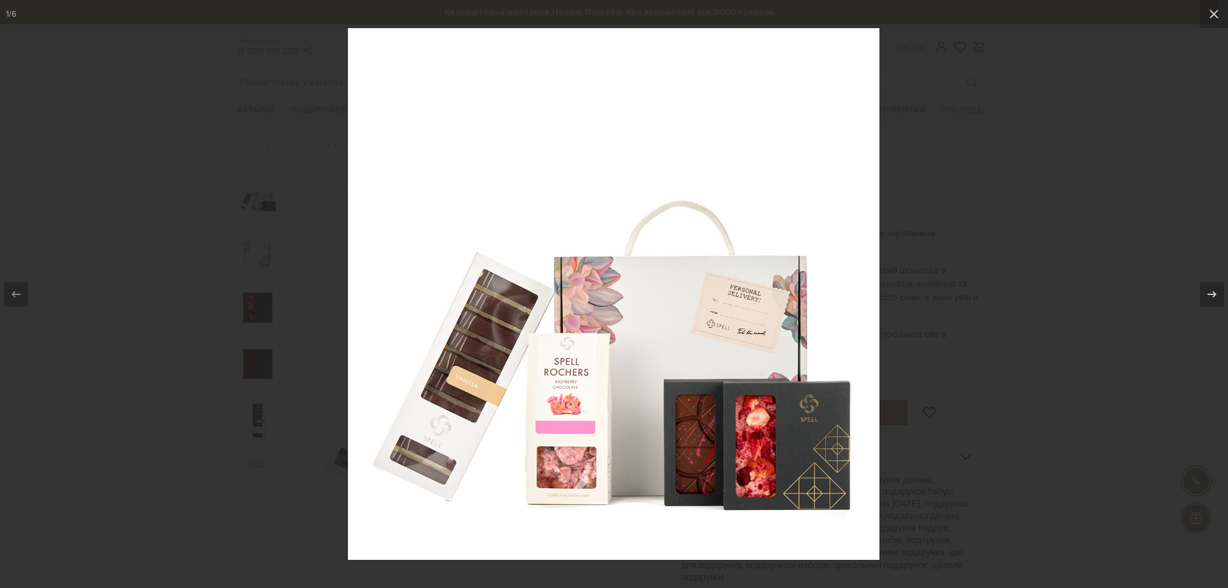
click at [1003, 368] on div at bounding box center [614, 294] width 1228 height 588
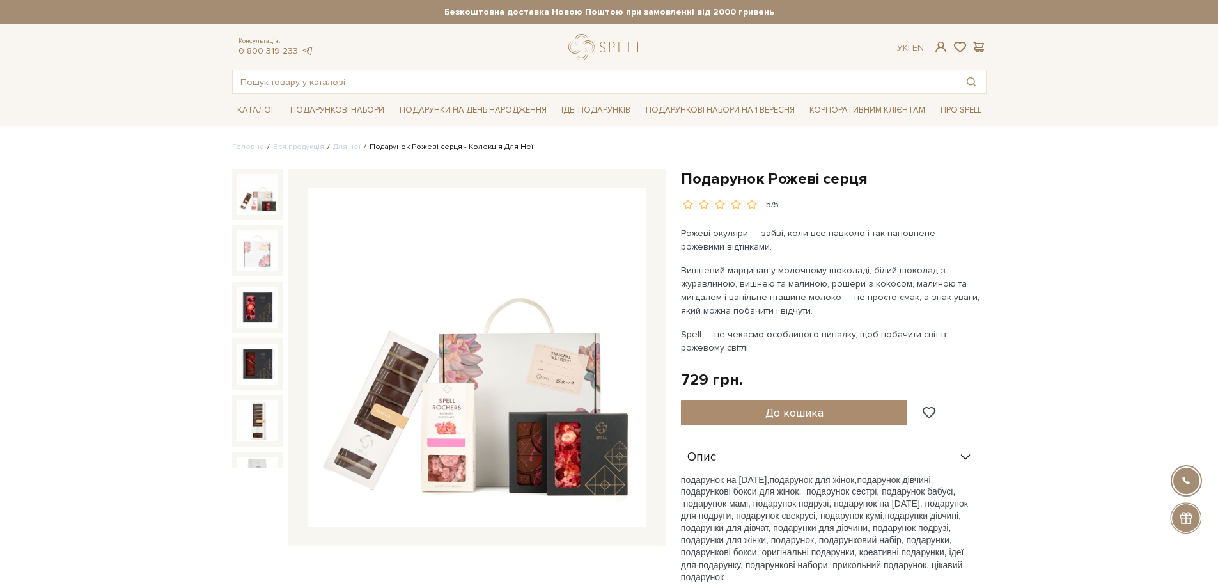
click at [1185, 519] on div at bounding box center [1185, 517] width 31 height 31
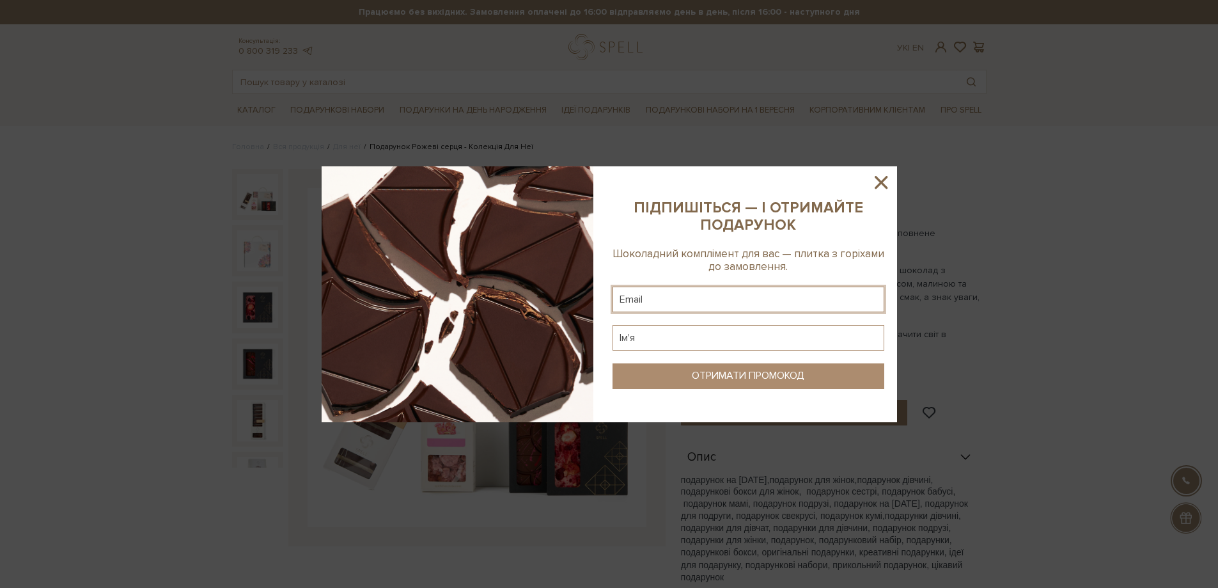
click at [695, 306] on input "text" at bounding box center [749, 300] width 272 height 26
type input "[EMAIL_ADDRESS][DOMAIN_NAME]"
click at [693, 336] on input "text" at bounding box center [749, 338] width 272 height 26
type input "Олександр"
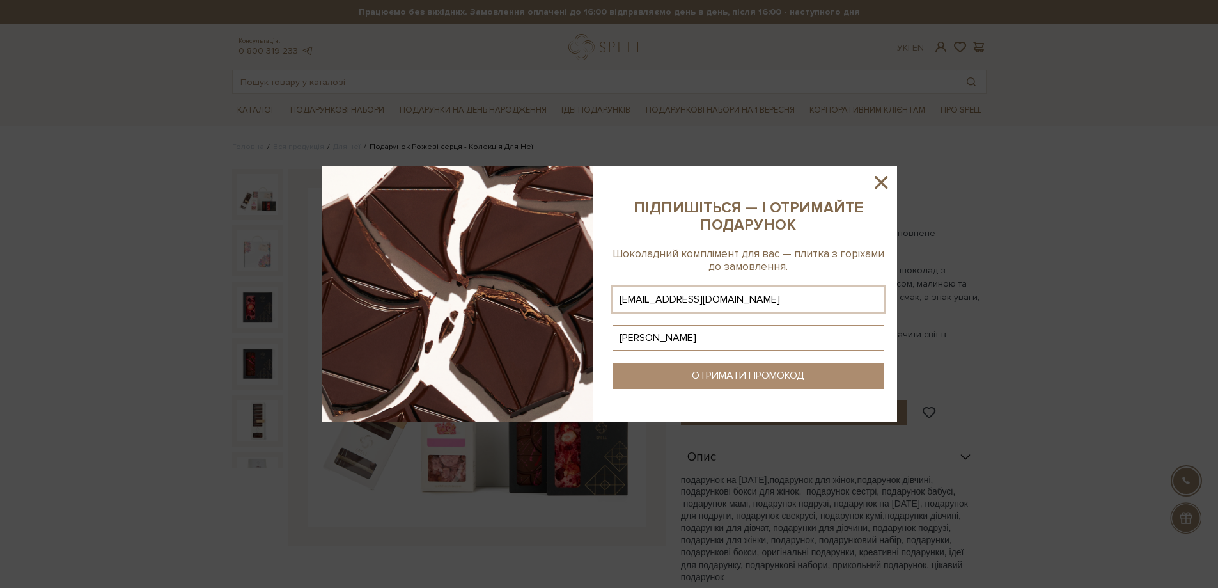
click at [679, 370] on button "ОТРИМАТИ ПРОМОКОД" at bounding box center [749, 376] width 272 height 26
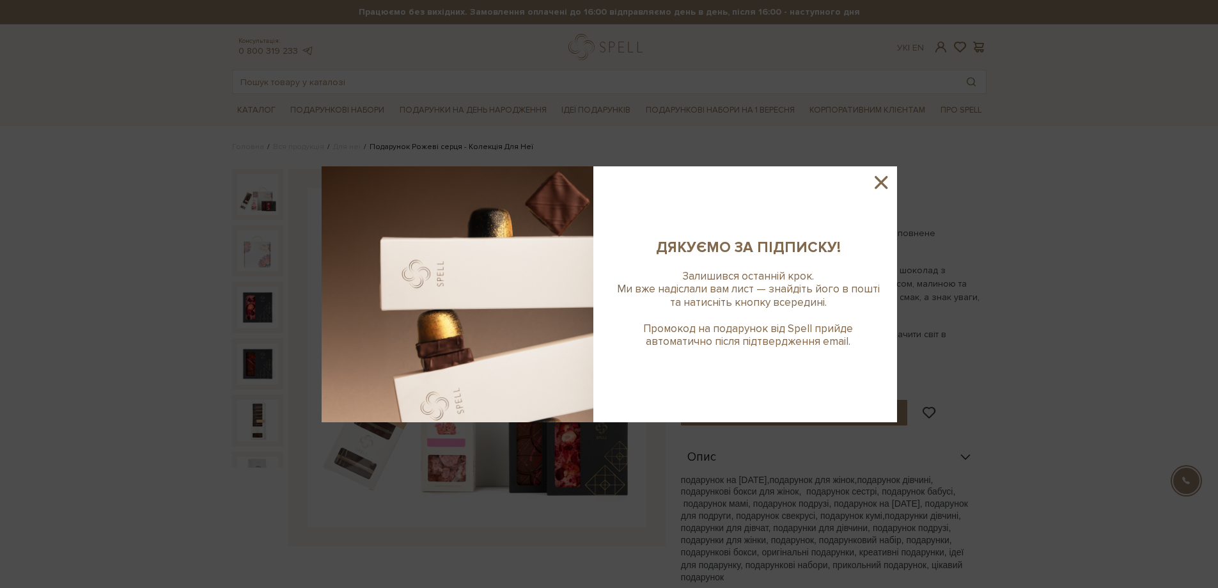
drag, startPoint x: 878, startPoint y: 178, endPoint x: 885, endPoint y: 185, distance: 9.0
click at [879, 178] on icon at bounding box center [881, 182] width 13 height 13
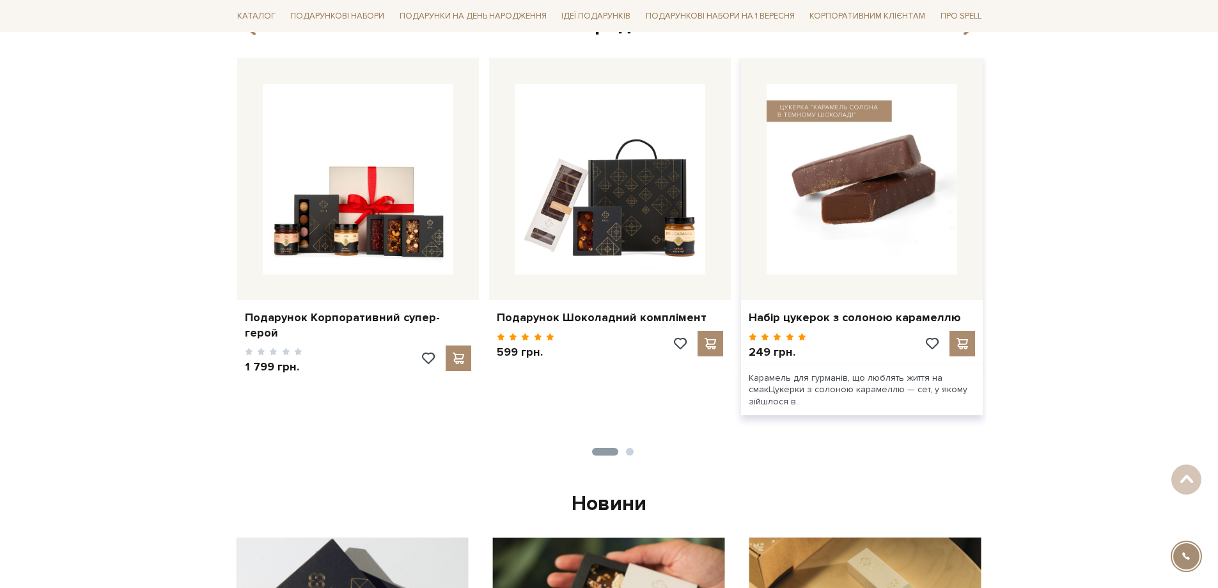
scroll to position [512, 0]
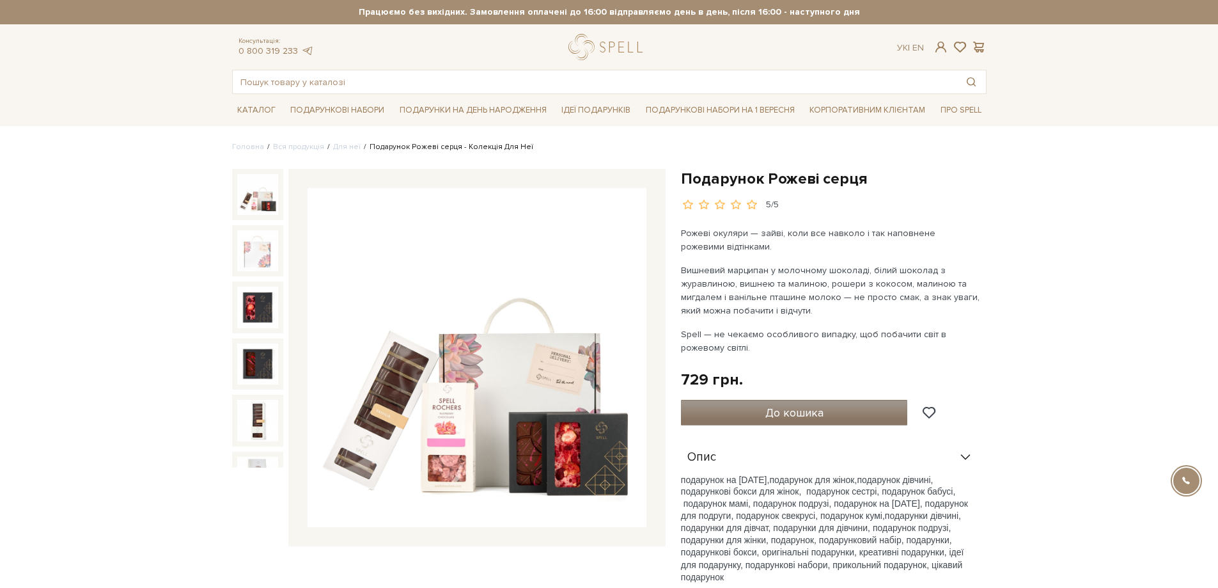
click at [751, 409] on button "До кошика" at bounding box center [794, 413] width 227 height 26
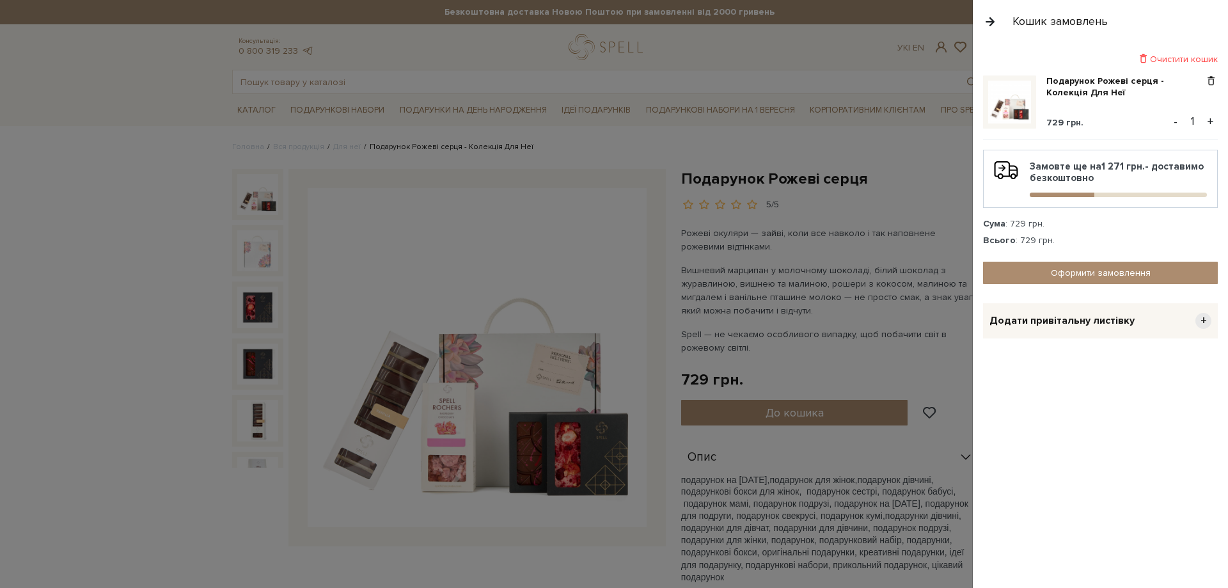
click at [1069, 319] on span "Додати привітальну листівку" at bounding box center [1061, 320] width 145 height 13
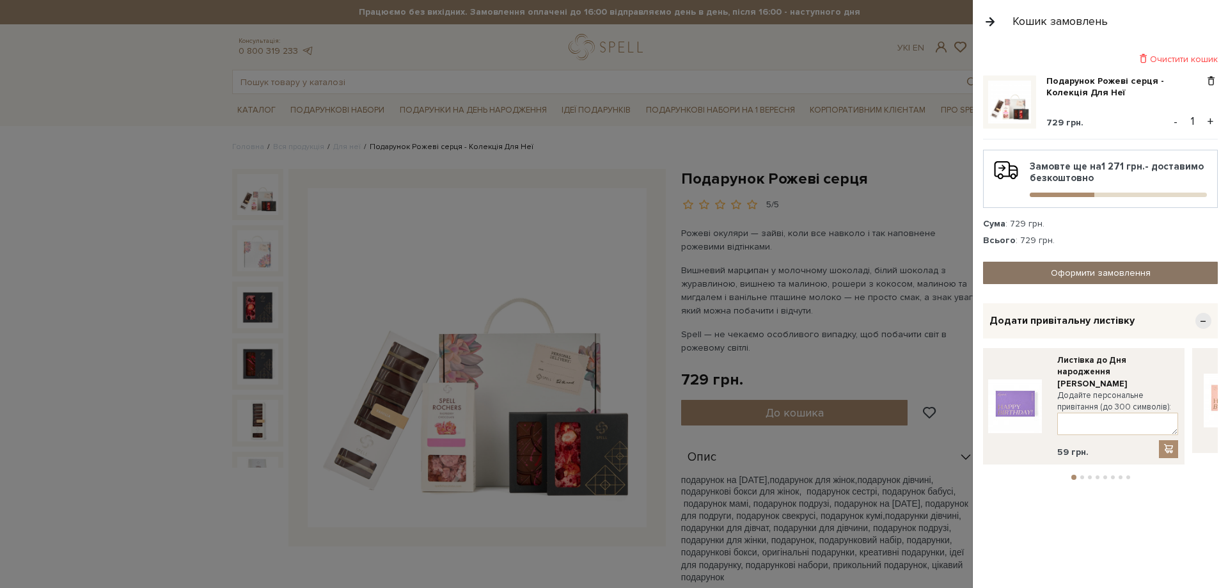
click at [1056, 280] on link "Оформити замовлення" at bounding box center [1100, 273] width 235 height 22
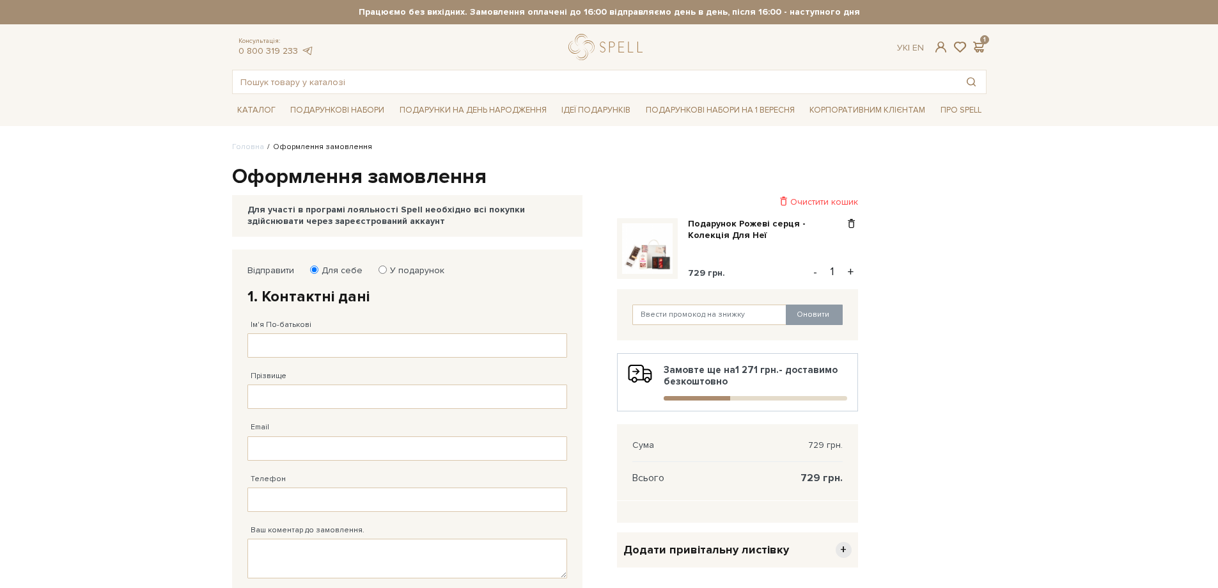
scroll to position [64, 0]
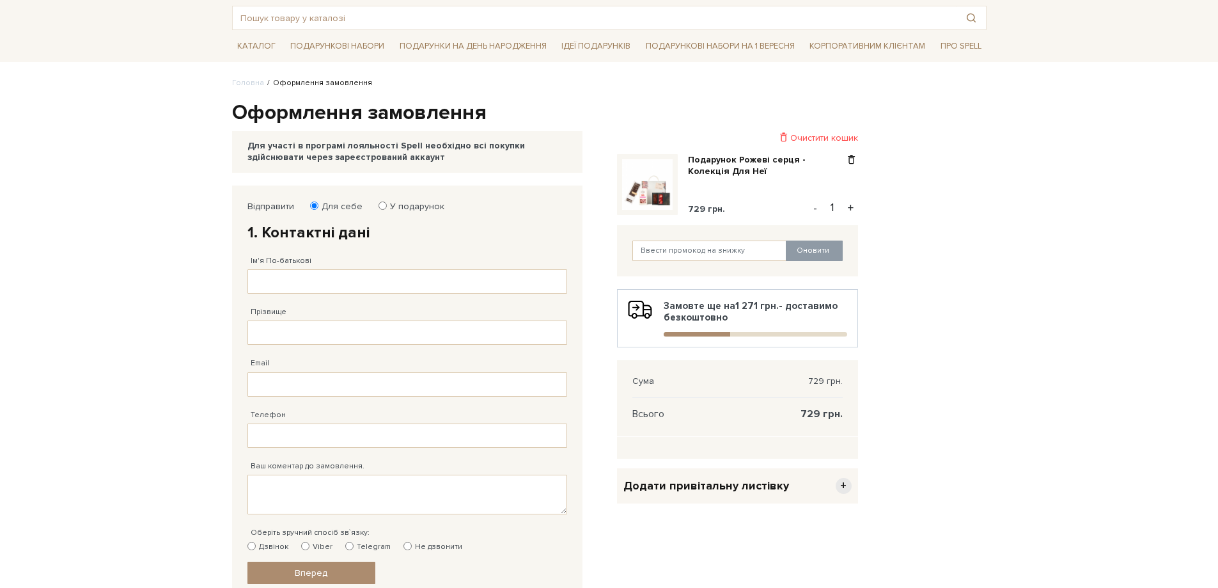
click at [394, 205] on label "У подарунок" at bounding box center [413, 207] width 63 height 12
click at [387, 205] on input "У подарунок" at bounding box center [383, 205] width 8 height 8
radio input "true"
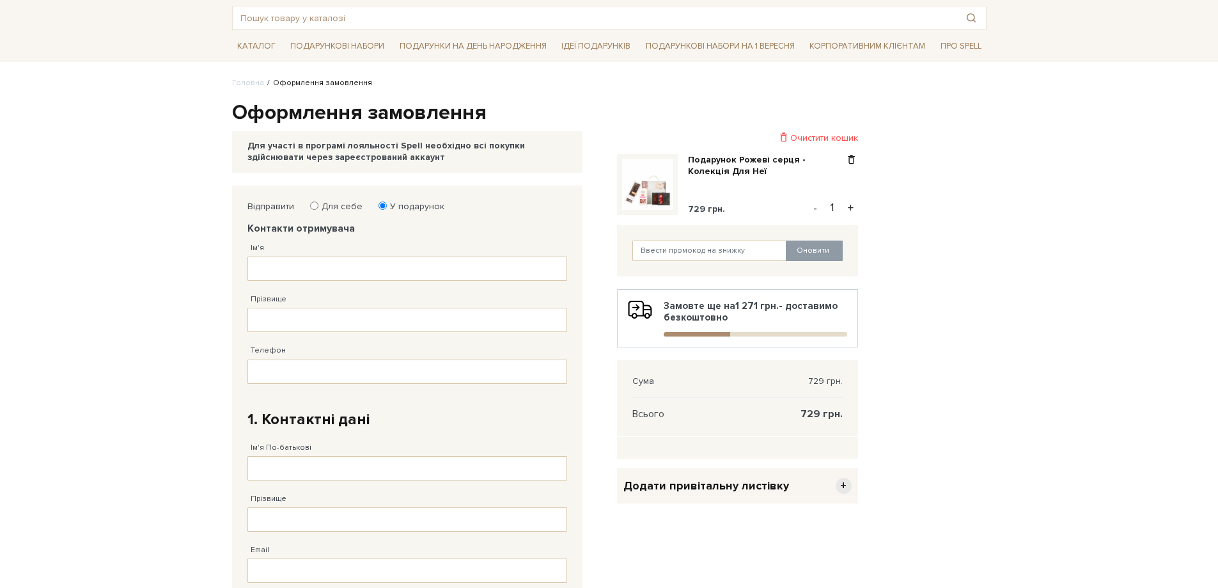
click at [312, 203] on input "Для себе" at bounding box center [314, 205] width 8 height 8
radio input "true"
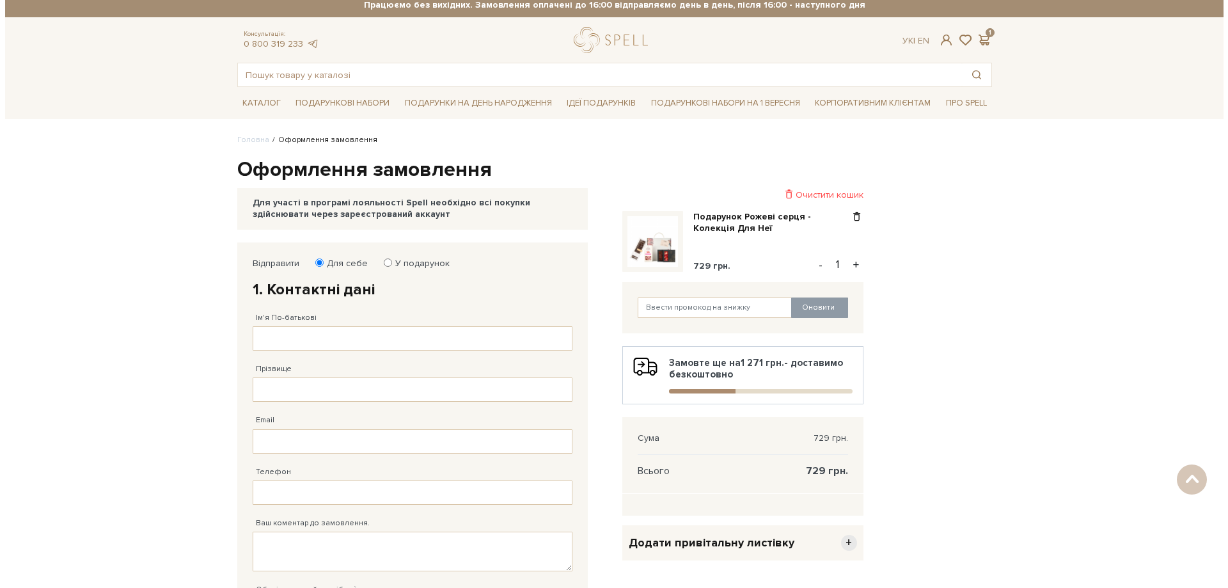
scroll to position [0, 0]
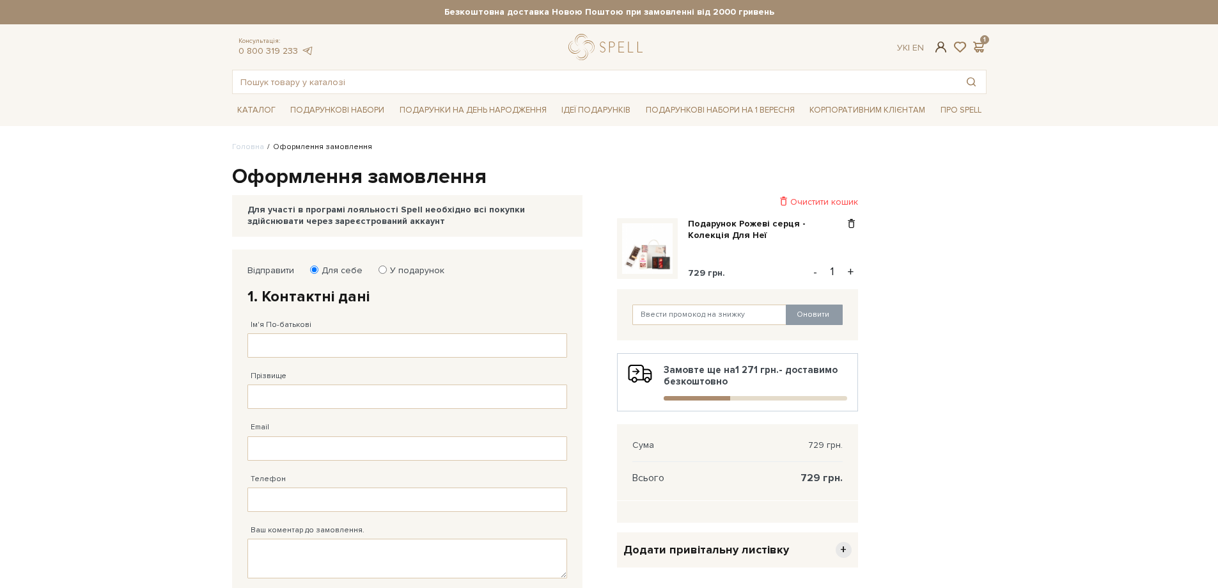
checkbox input "true"
click at [940, 48] on span at bounding box center [940, 46] width 15 height 13
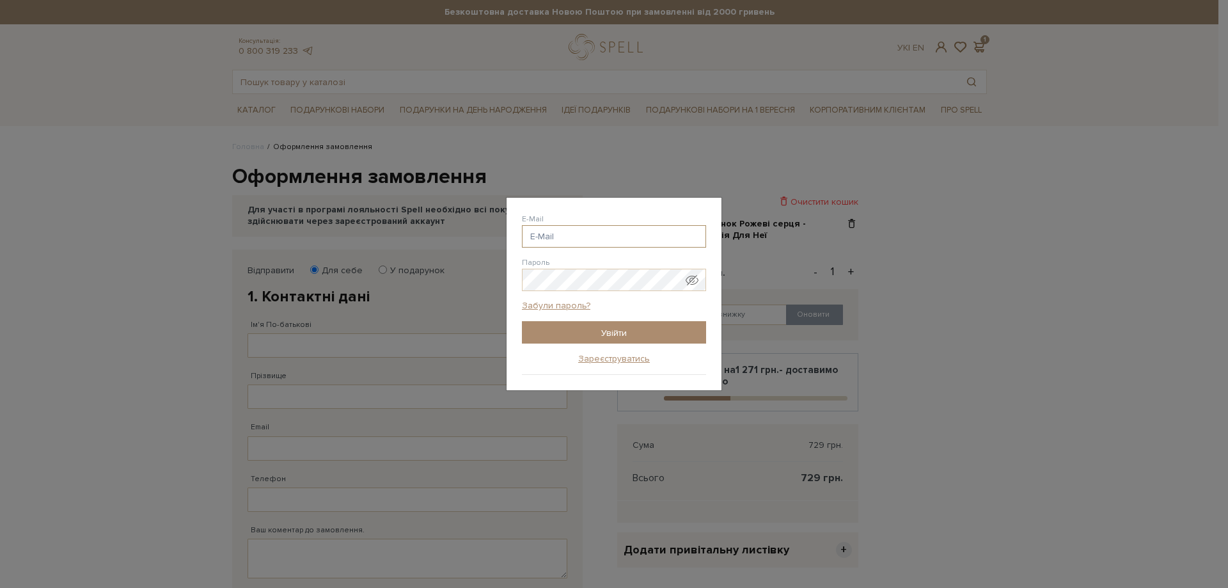
click at [595, 238] on input "E-Mail" at bounding box center [614, 236] width 184 height 22
click at [595, 357] on link "Зареєструватись" at bounding box center [614, 359] width 72 height 12
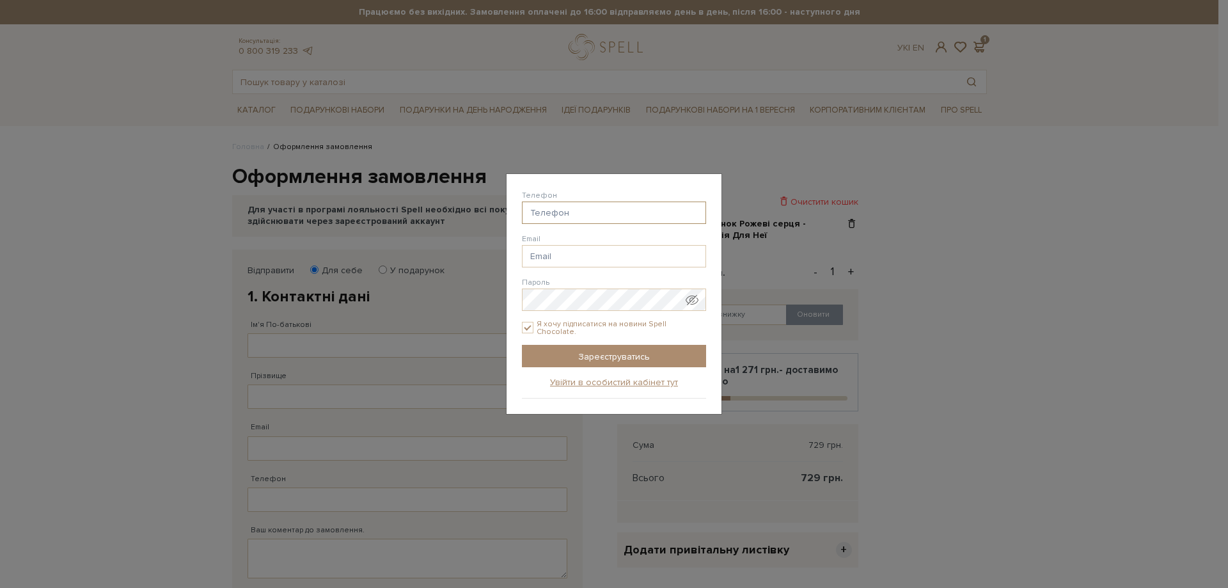
click at [573, 212] on input "Телефон" at bounding box center [614, 212] width 184 height 22
type input "38(099) 283-60-12"
click at [574, 263] on input "Email" at bounding box center [614, 256] width 184 height 22
type input "[EMAIL_ADDRESS][DOMAIN_NAME]"
click at [695, 303] on span "Показати пароль у вигляді звичайного тексту. Попередження: це відобразить ваш п…" at bounding box center [692, 300] width 13 height 13
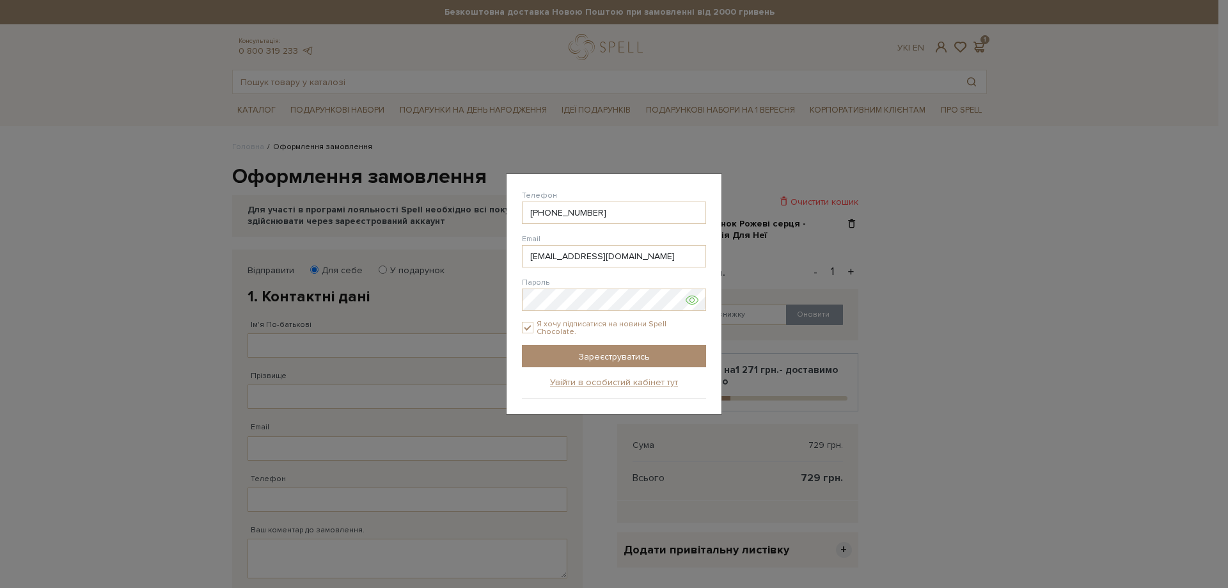
click at [695, 303] on span "Показати пароль у вигляді звичайного тексту. Попередження: це відобразить ваш п…" at bounding box center [692, 300] width 13 height 13
click at [527, 326] on input "Я хочу підписатися на новини Spell Chocolate." at bounding box center [528, 328] width 12 height 12
checkbox input "false"
click at [692, 303] on span "Показати пароль у вигляді звичайного тексту. Попередження: це відобразить ваш п…" at bounding box center [692, 300] width 13 height 13
click at [564, 355] on input "Зареєструватись" at bounding box center [614, 356] width 184 height 22
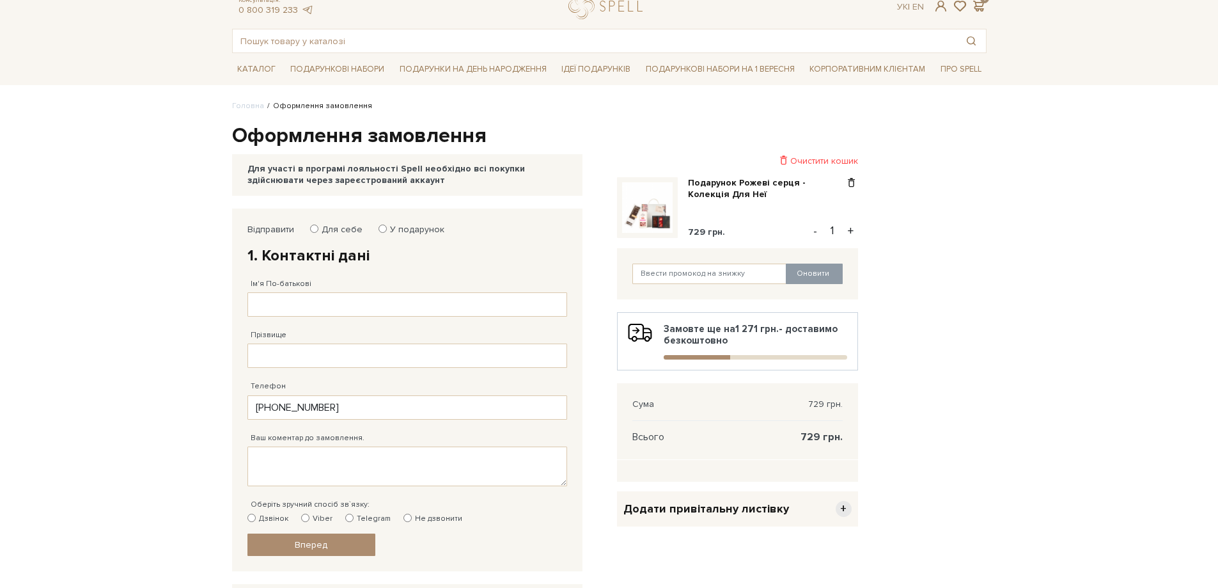
scroll to position [64, 0]
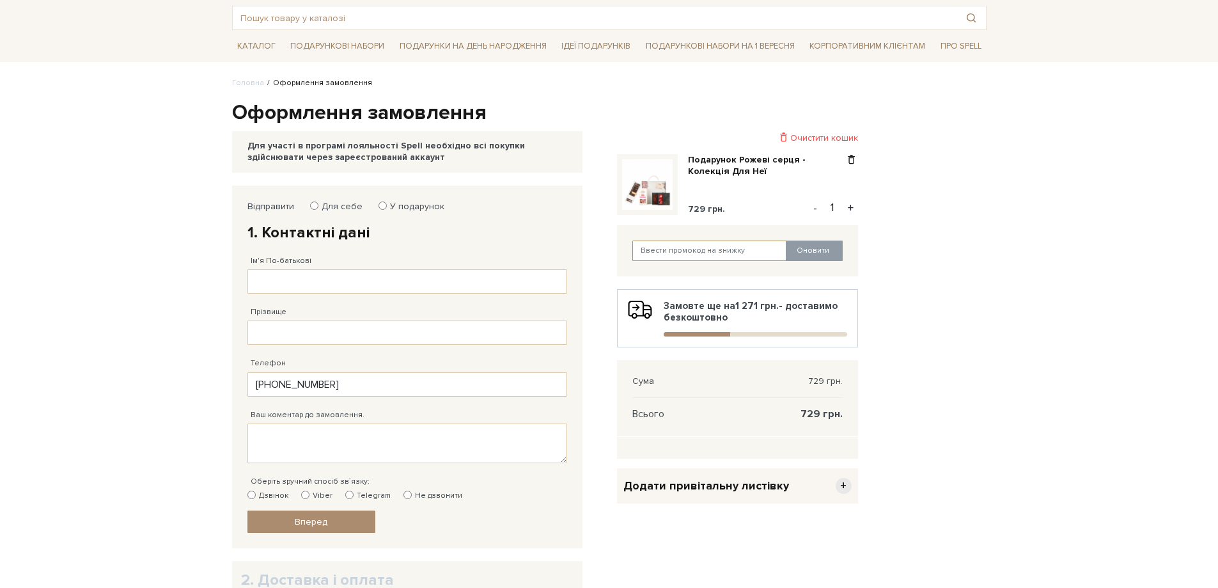
click at [694, 248] on input "text" at bounding box center [710, 250] width 155 height 20
paste input "SweetGift"
type input "SweetGift"
click at [820, 253] on button "Оновити" at bounding box center [814, 250] width 57 height 20
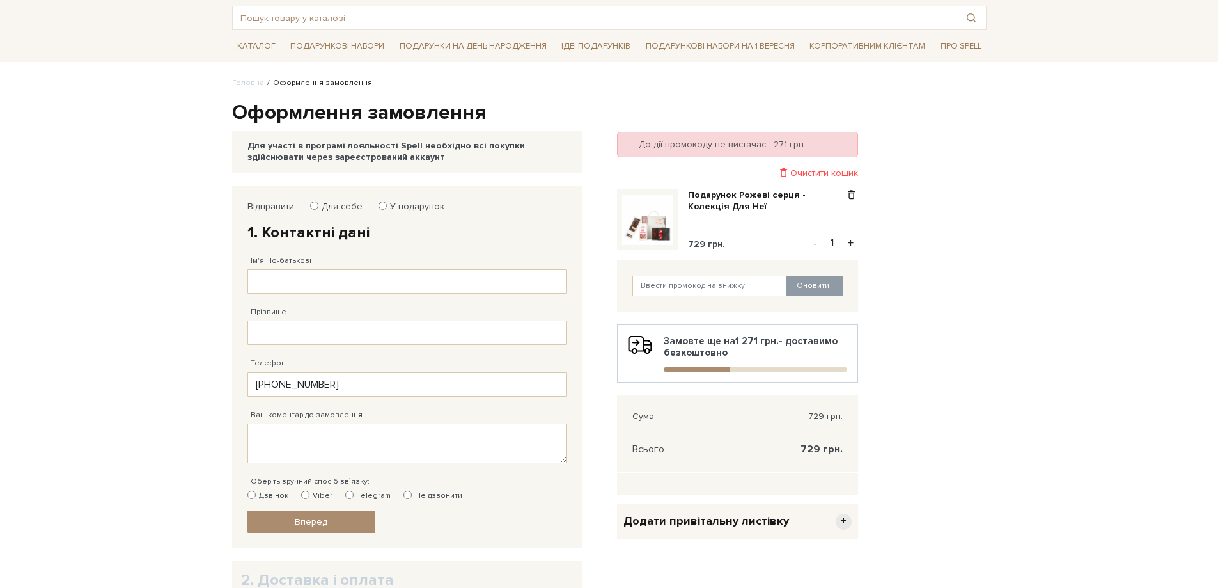
click at [851, 246] on button "+" at bounding box center [851, 242] width 15 height 19
type input "2"
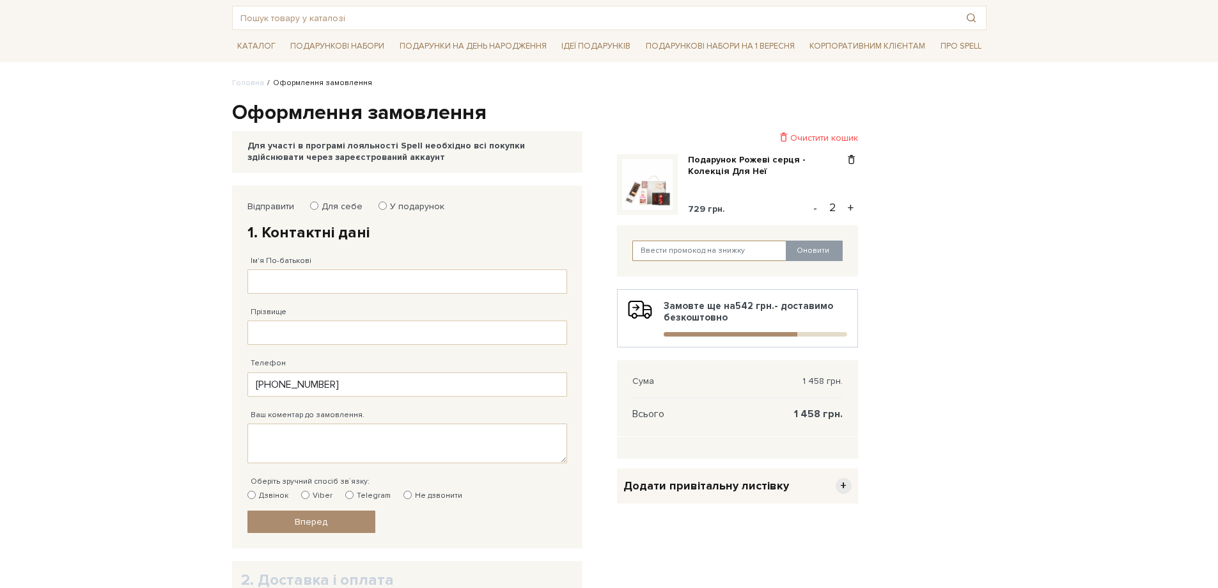
click at [729, 253] on input "text" at bounding box center [710, 250] width 155 height 20
paste input "SweetGift"
type input "SweetGift"
click at [816, 252] on button "Оновити" at bounding box center [814, 250] width 57 height 20
